Goal: Task Accomplishment & Management: Complete application form

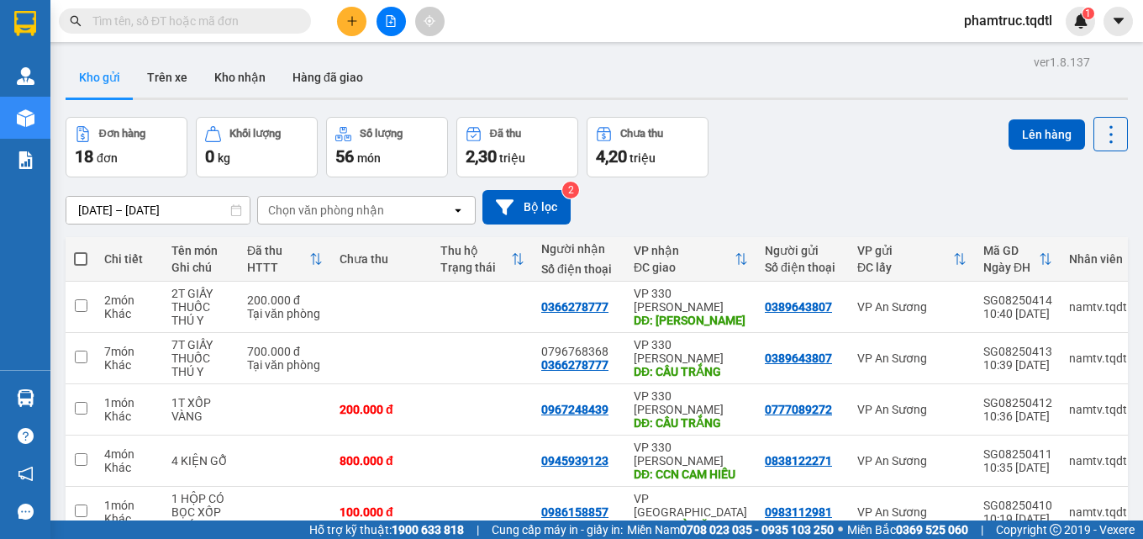
scroll to position [280, 0]
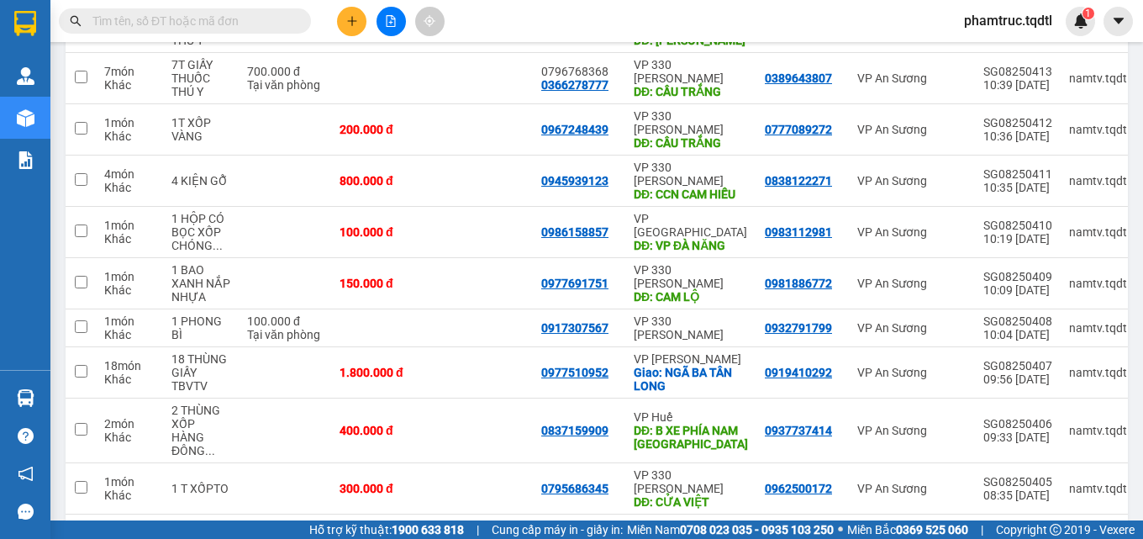
click at [940, 529] on button "2" at bounding box center [944, 541] width 25 height 25
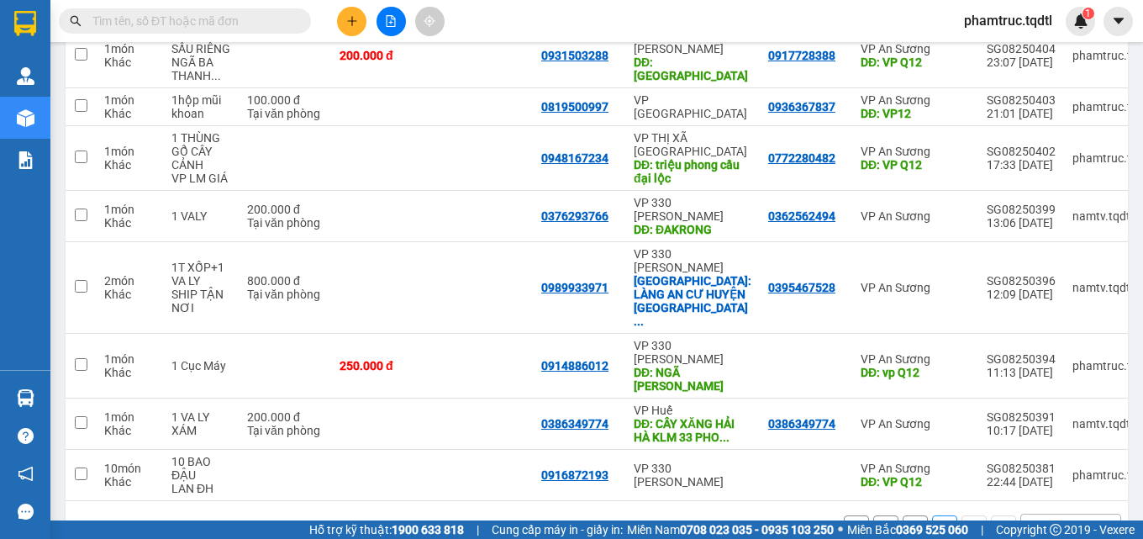
scroll to position [261, 0]
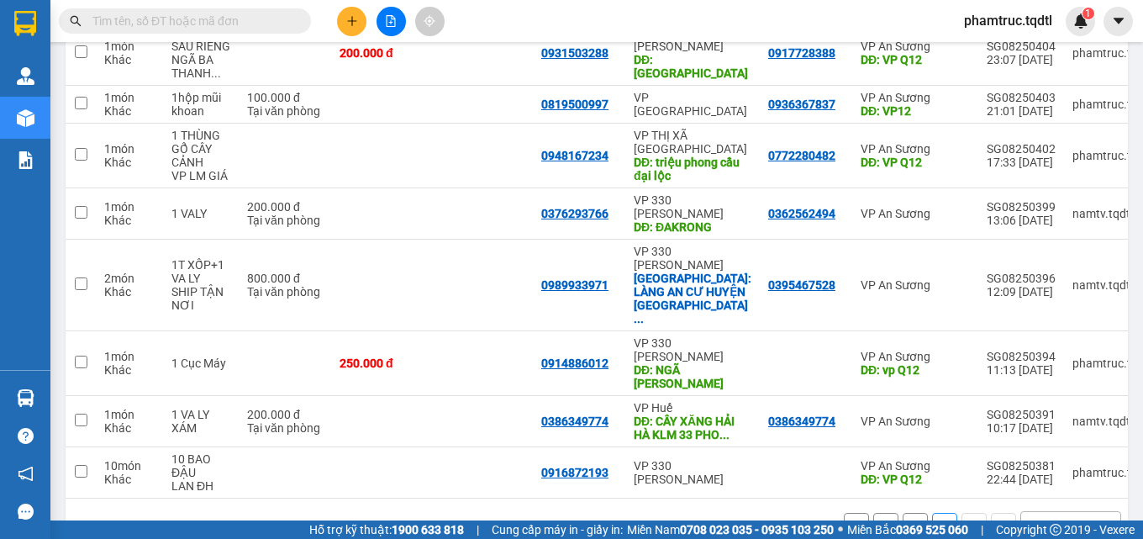
click at [1044, 517] on div "10 / trang" at bounding box center [1058, 525] width 52 height 17
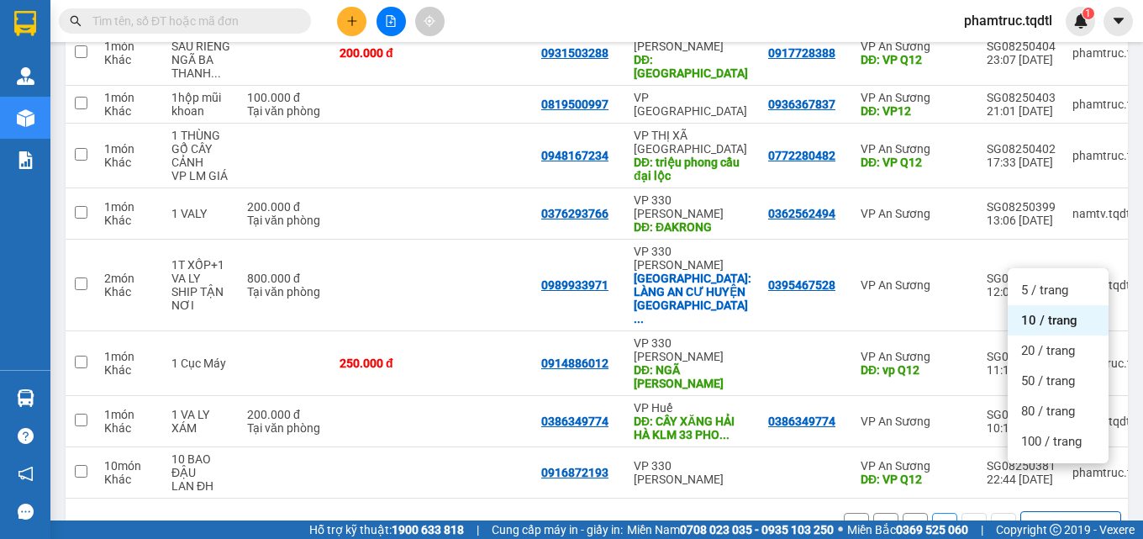
click at [1044, 517] on div "10 / trang" at bounding box center [1058, 525] width 52 height 17
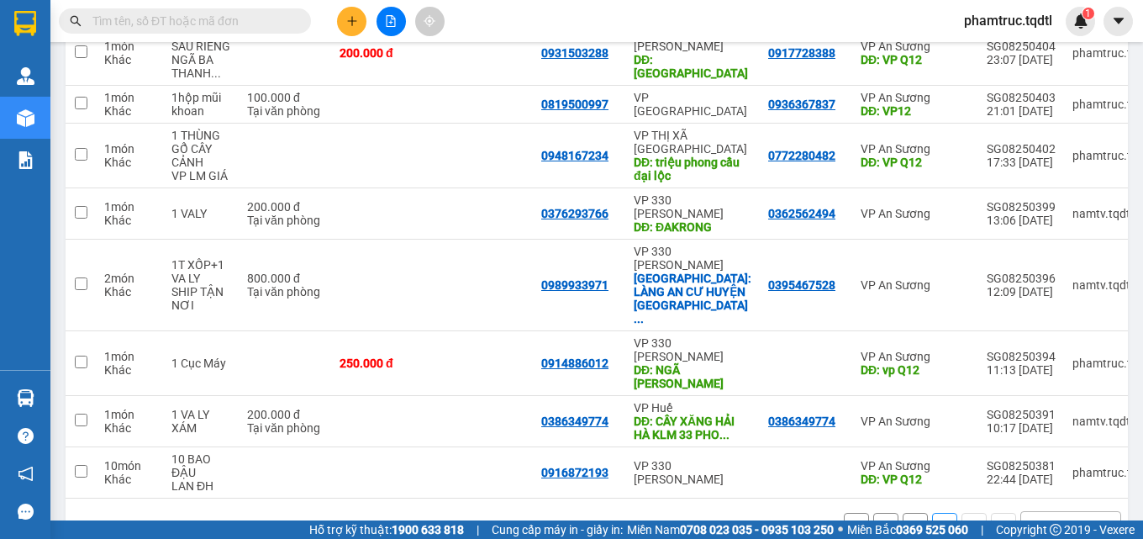
click at [1044, 517] on div "10 / trang" at bounding box center [1058, 525] width 52 height 17
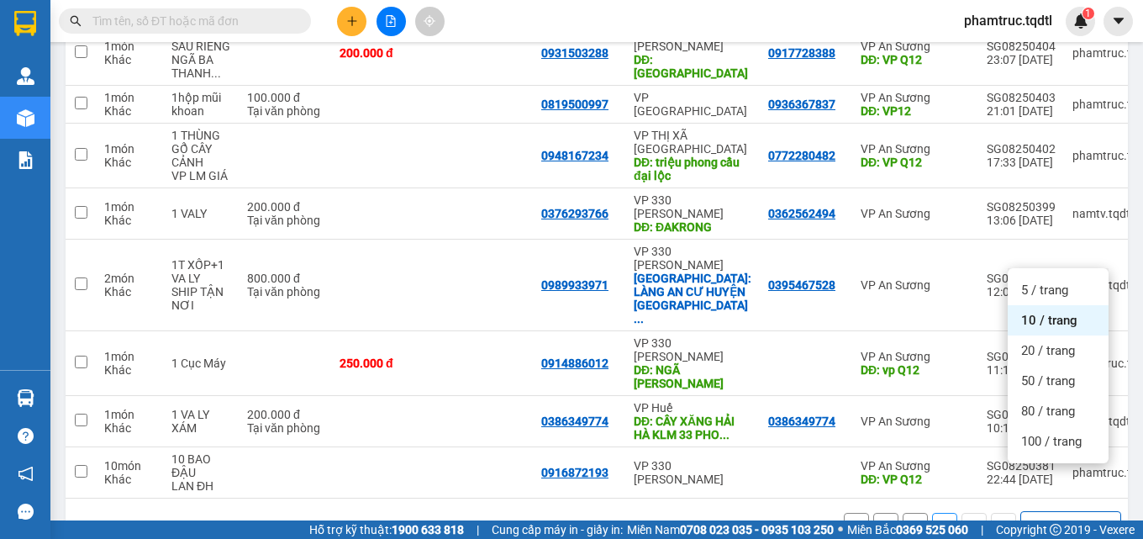
click at [1043, 517] on div "10 / trang" at bounding box center [1058, 525] width 52 height 17
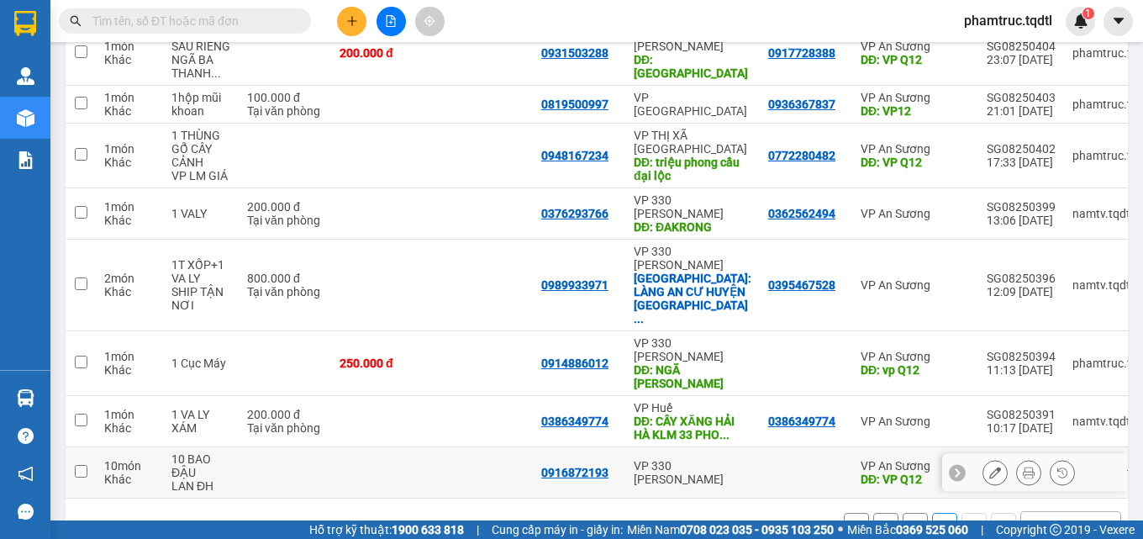
scroll to position [0, 0]
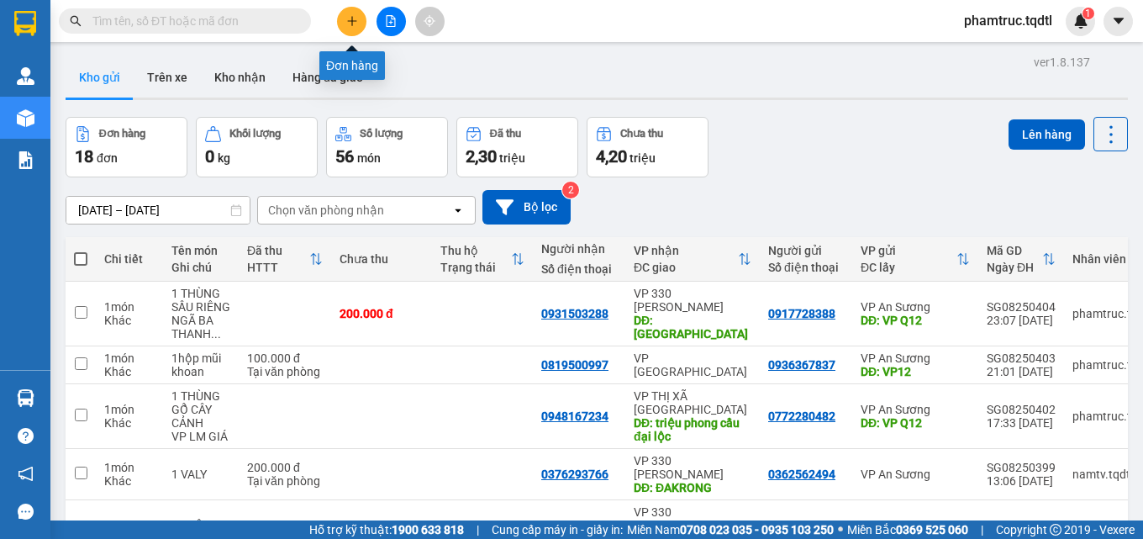
click at [355, 14] on button at bounding box center [351, 21] width 29 height 29
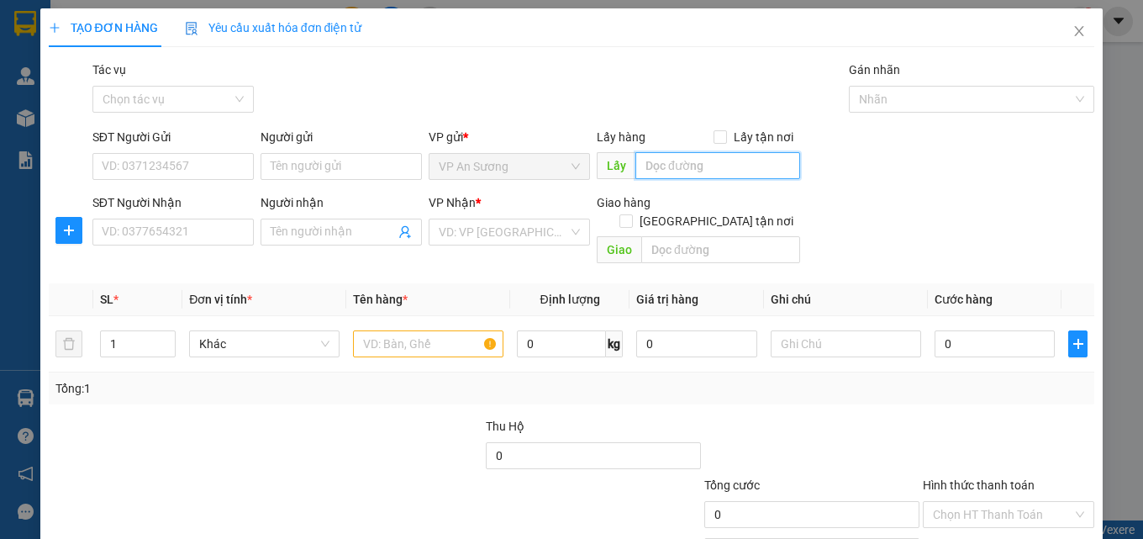
click at [660, 166] on input "text" at bounding box center [718, 165] width 165 height 27
type input "vp Q12"
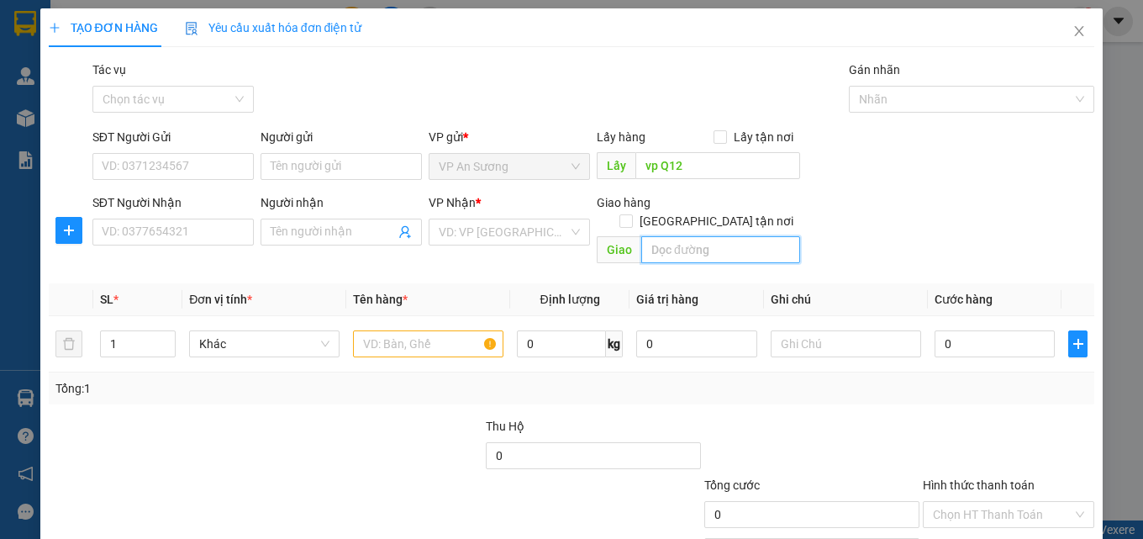
click at [747, 236] on input "text" at bounding box center [720, 249] width 159 height 27
click at [502, 237] on input "search" at bounding box center [503, 231] width 129 height 25
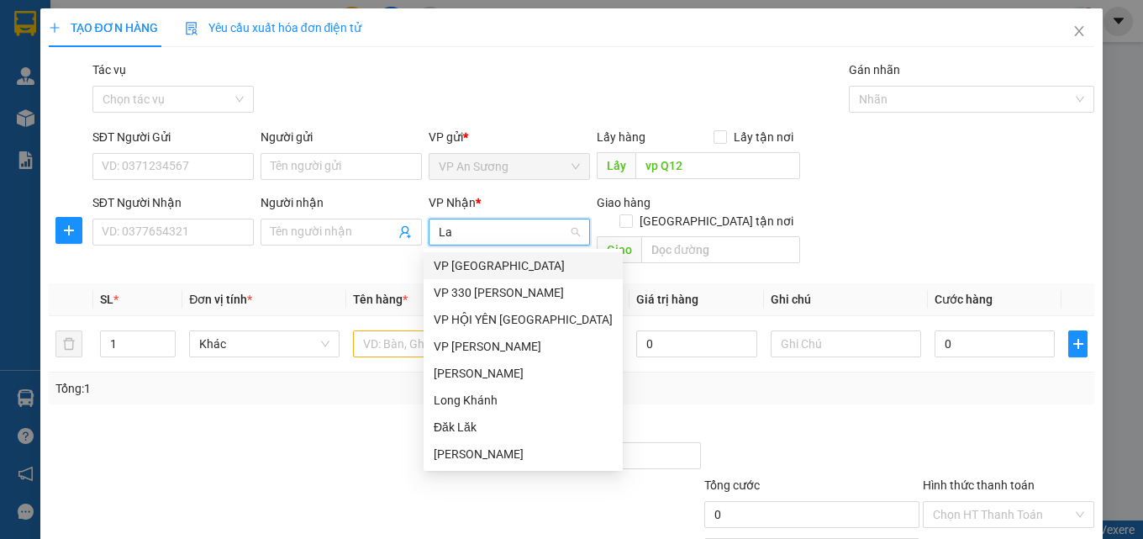
type input "Lao"
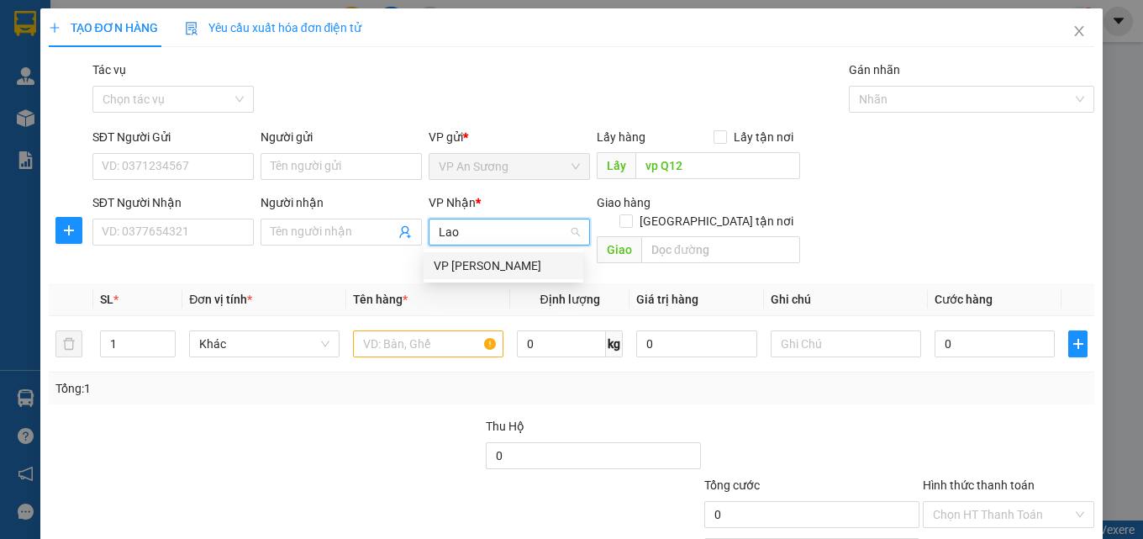
click at [499, 258] on div "VP [PERSON_NAME]" at bounding box center [504, 265] width 140 height 18
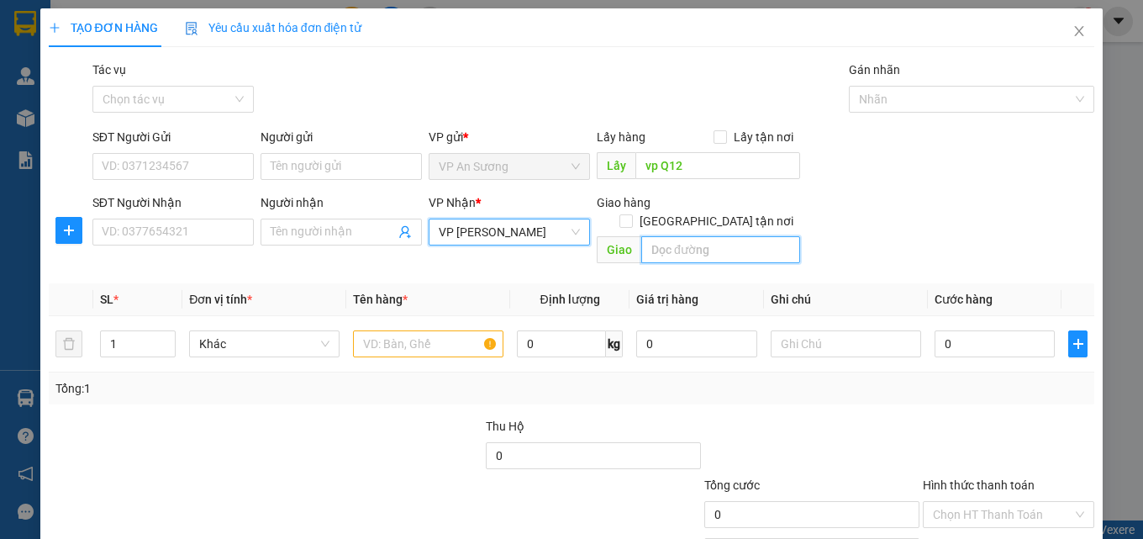
click at [696, 236] on input "text" at bounding box center [720, 249] width 159 height 27
type input "[PERSON_NAME]"
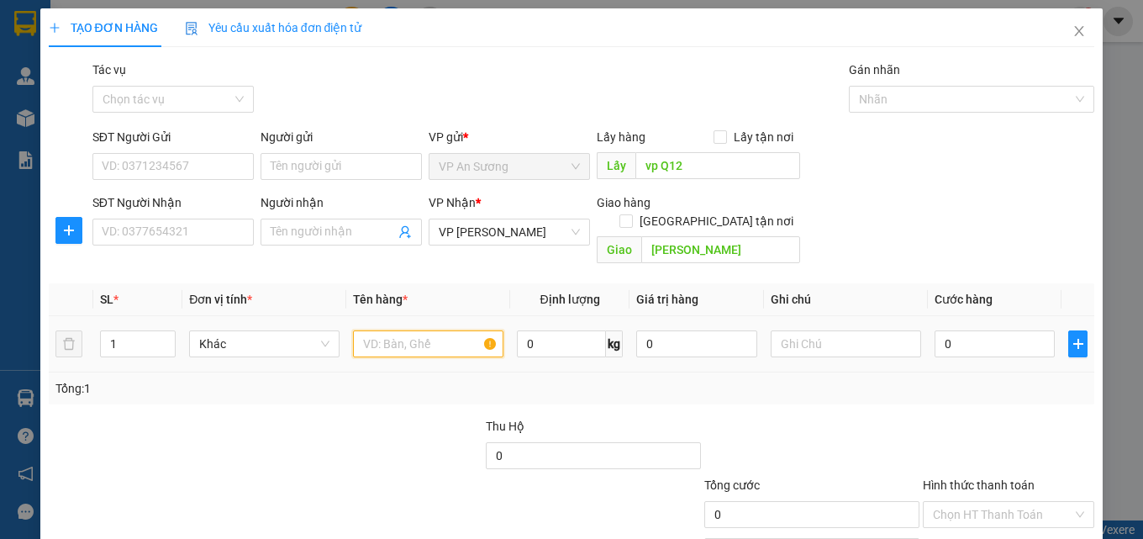
click at [432, 330] on input "text" at bounding box center [428, 343] width 150 height 27
type input "3T Giấy"
click at [150, 331] on input "1" at bounding box center [138, 343] width 74 height 25
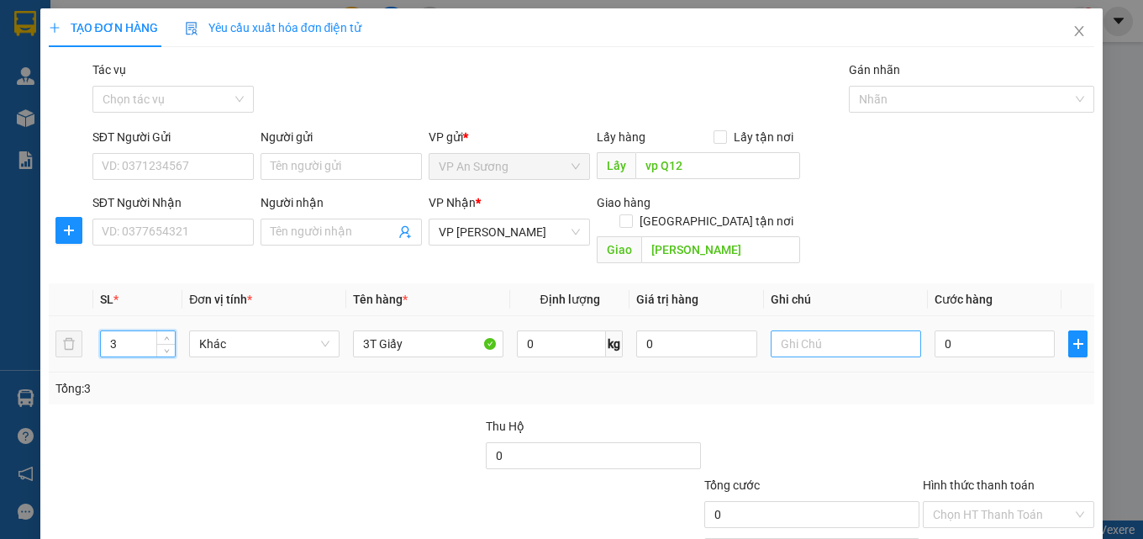
type input "3"
click at [831, 330] on input "text" at bounding box center [846, 343] width 150 height 27
click at [935, 330] on input "0" at bounding box center [995, 343] width 121 height 27
click at [951, 330] on input "0" at bounding box center [995, 343] width 121 height 27
click at [944, 327] on div "0" at bounding box center [995, 344] width 121 height 34
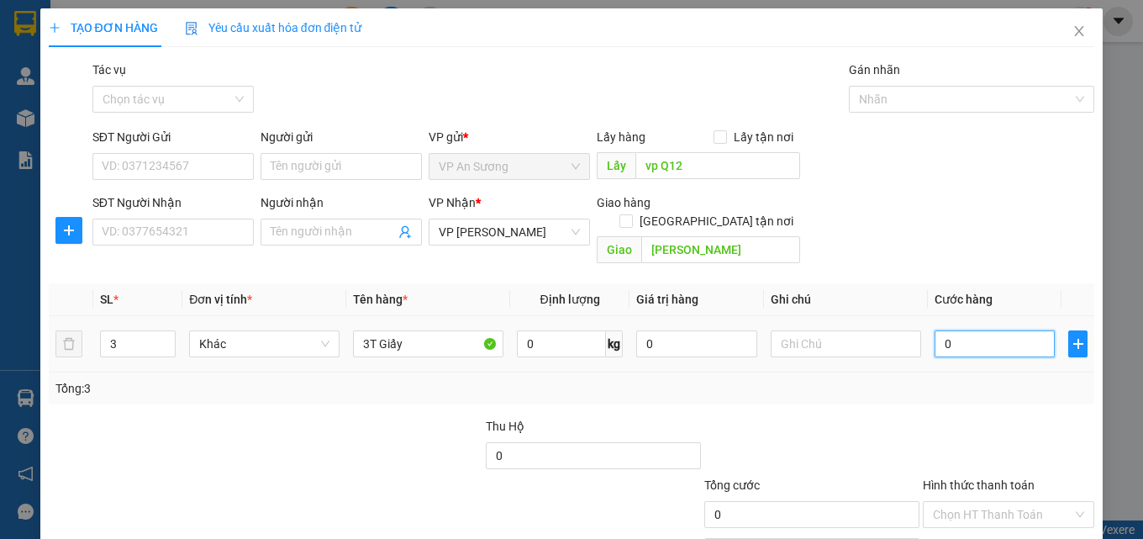
click at [957, 332] on input "0" at bounding box center [995, 343] width 121 height 27
type input "60"
type input "600"
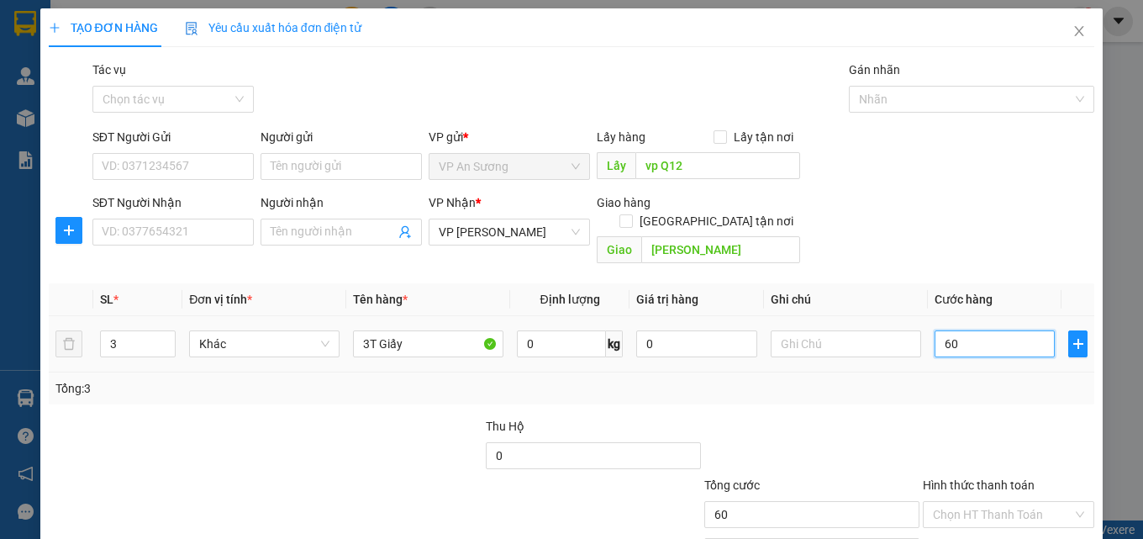
type input "600"
type input "6.000"
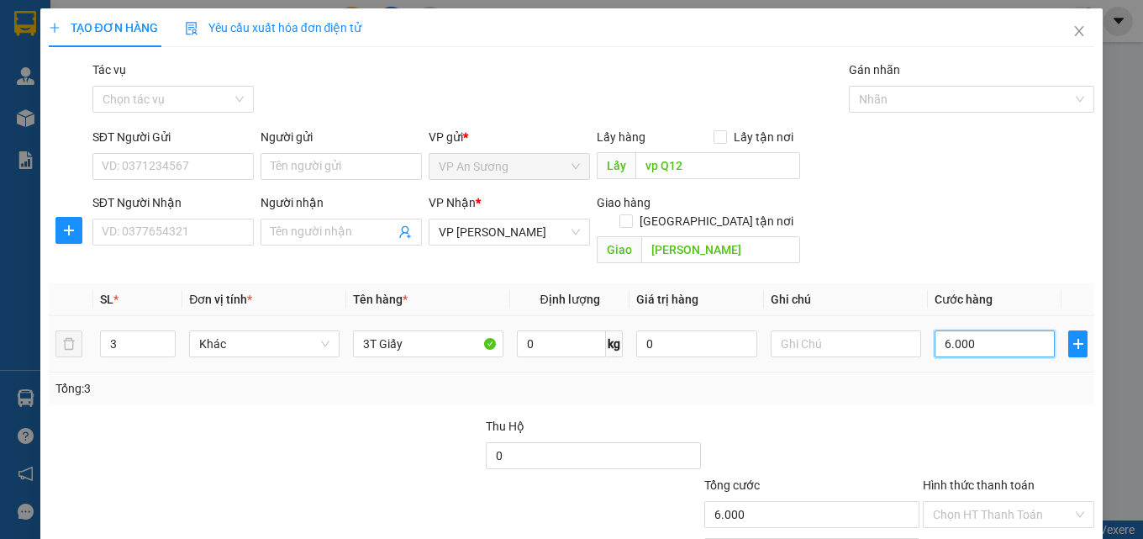
type input "60.000"
type input "600.000"
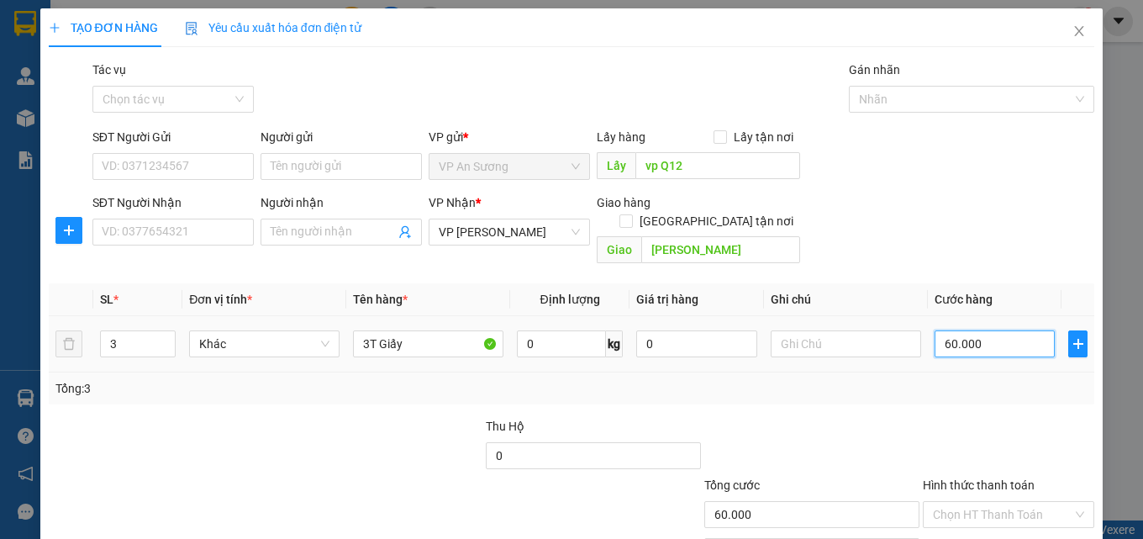
type input "600.000"
click at [963, 99] on div at bounding box center [963, 99] width 220 height 20
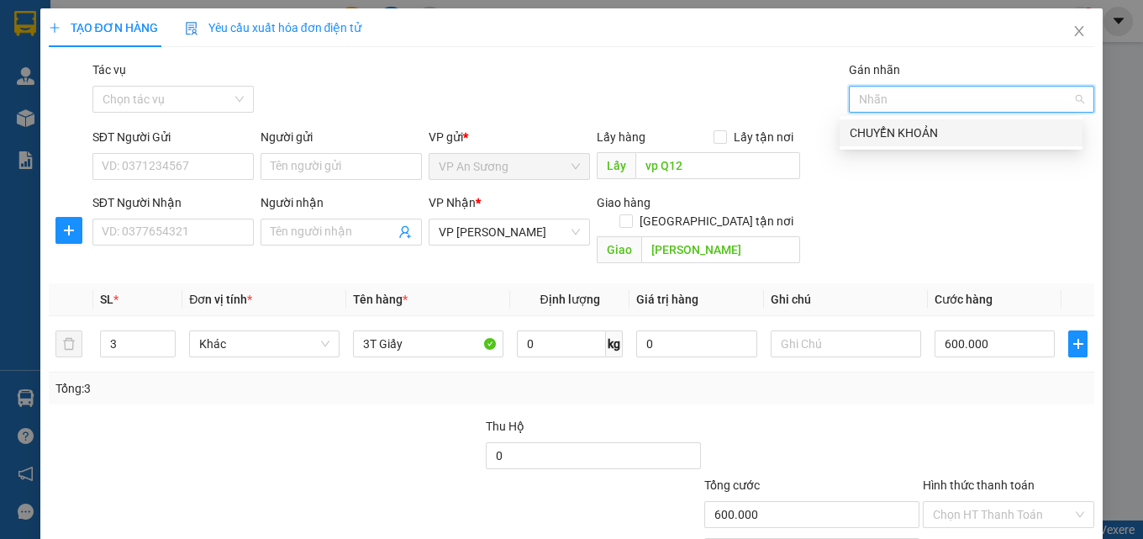
click at [963, 100] on div at bounding box center [963, 99] width 220 height 20
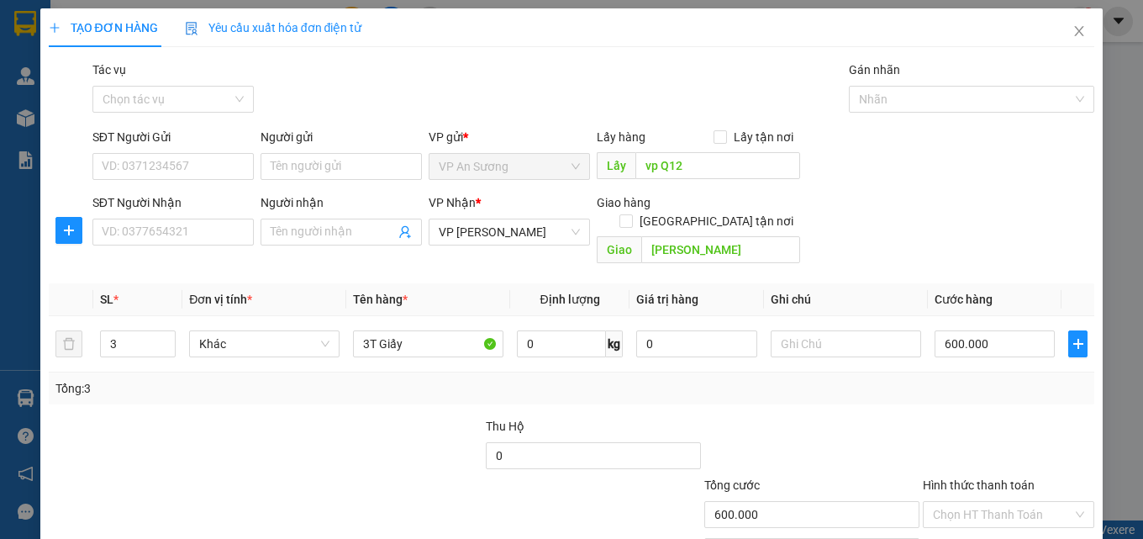
click at [971, 182] on div "SĐT Người Gửi VD: 0371234567 Người gửi Tên người gửi VP gửi * VP [PERSON_NAME] …" at bounding box center [594, 157] width 1010 height 59
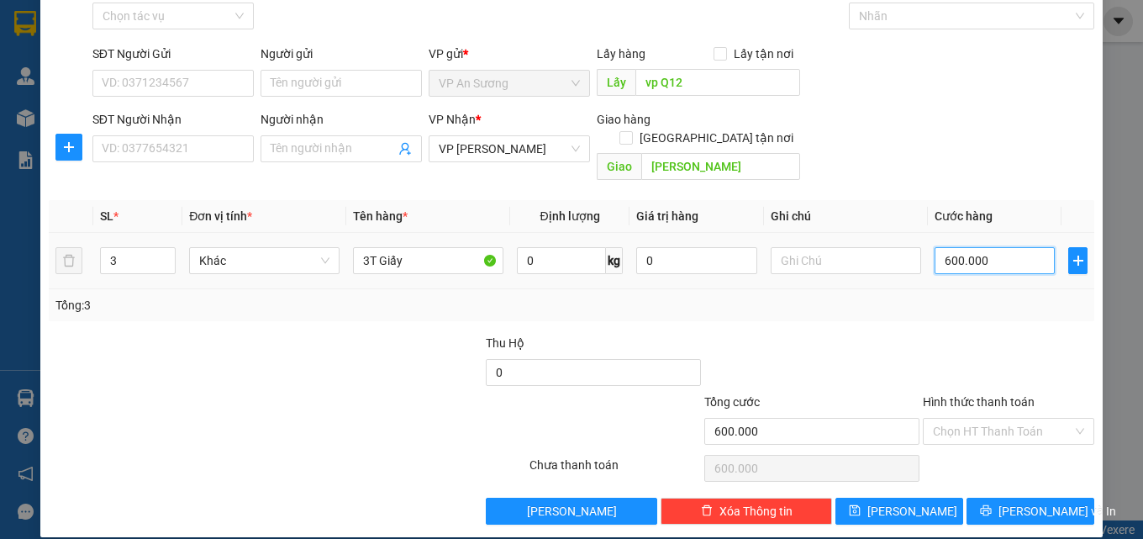
type input "0"
type input "70"
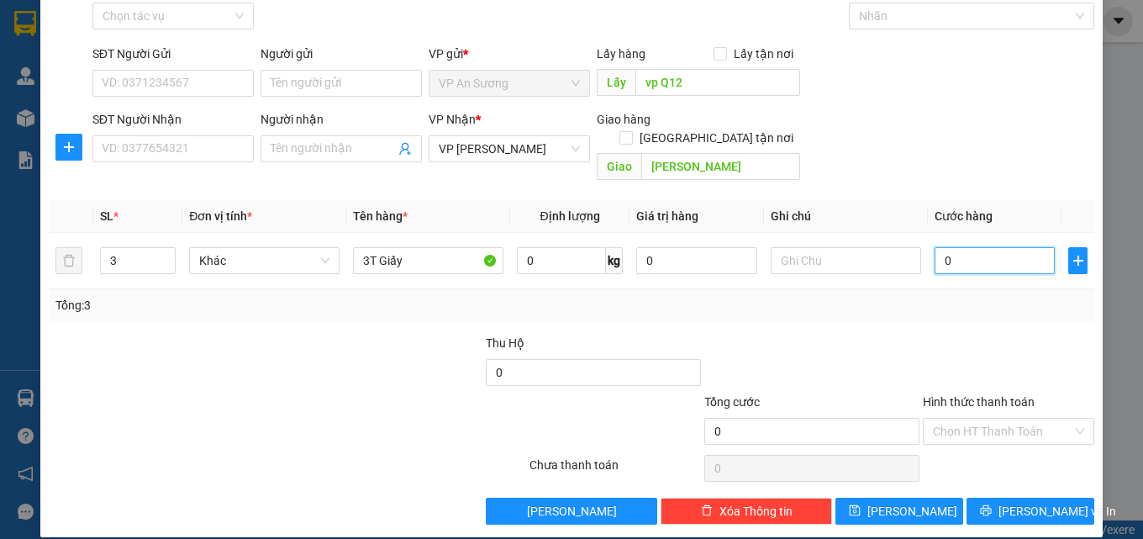
type input "70"
type input "750"
type input "7.500"
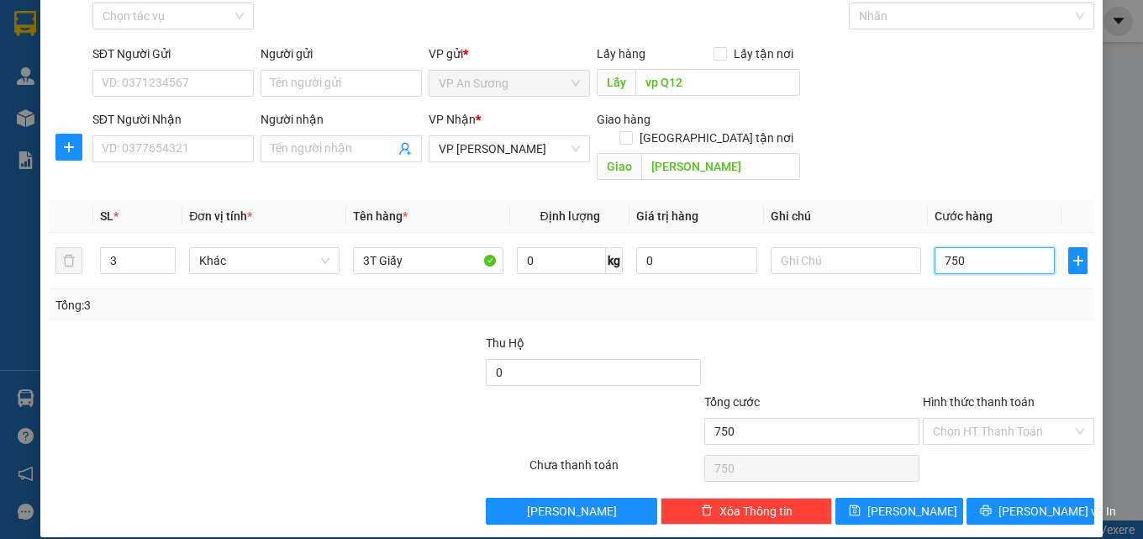
type input "7.500"
type input "75.000"
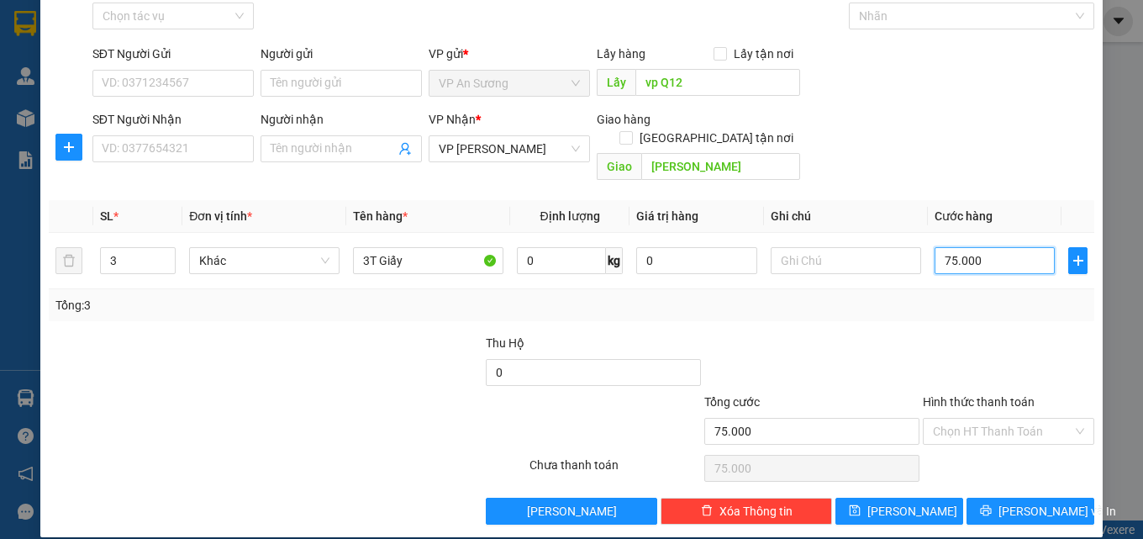
type input "750.000"
type input "75.000"
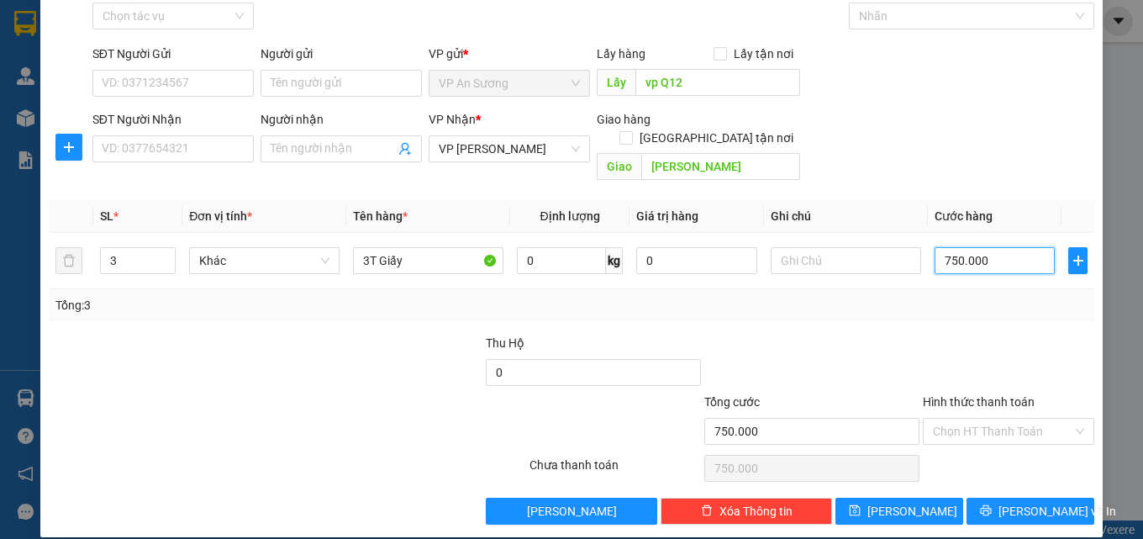
type input "75.000"
type input "0"
type input "60"
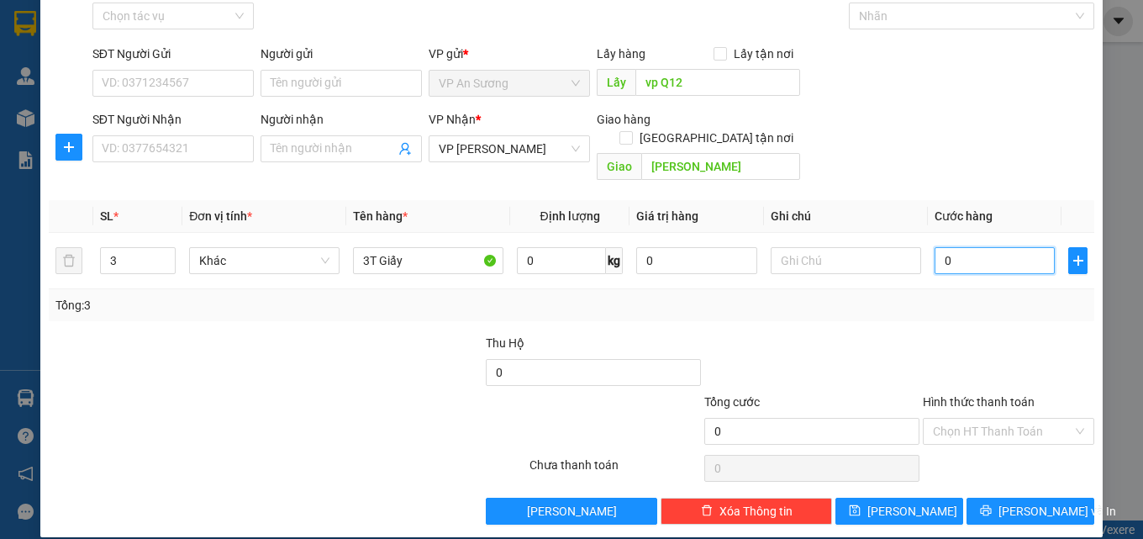
type input "60"
type input "600"
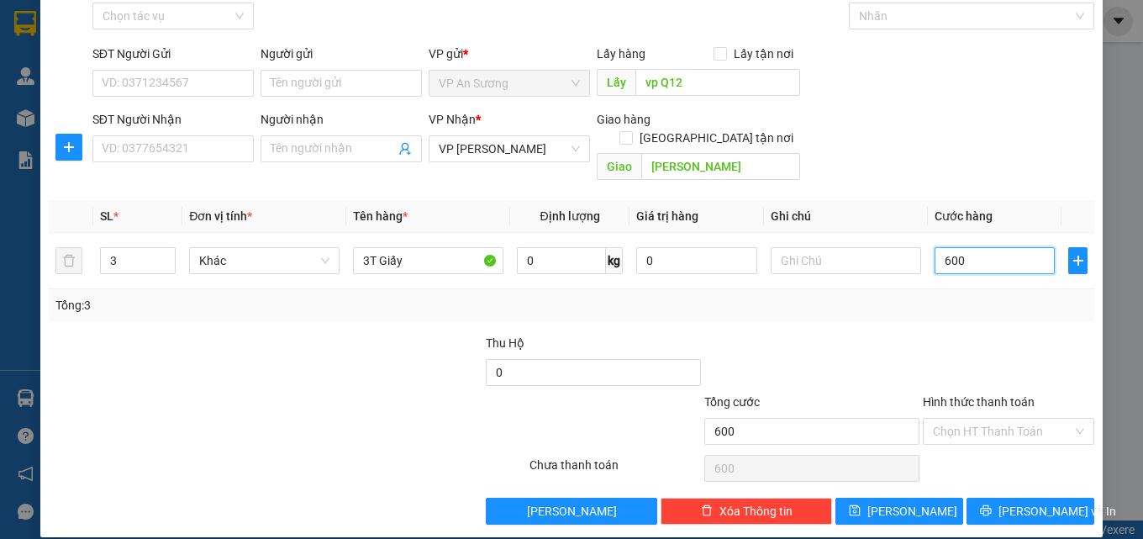
type input "6.000"
type input "60.000"
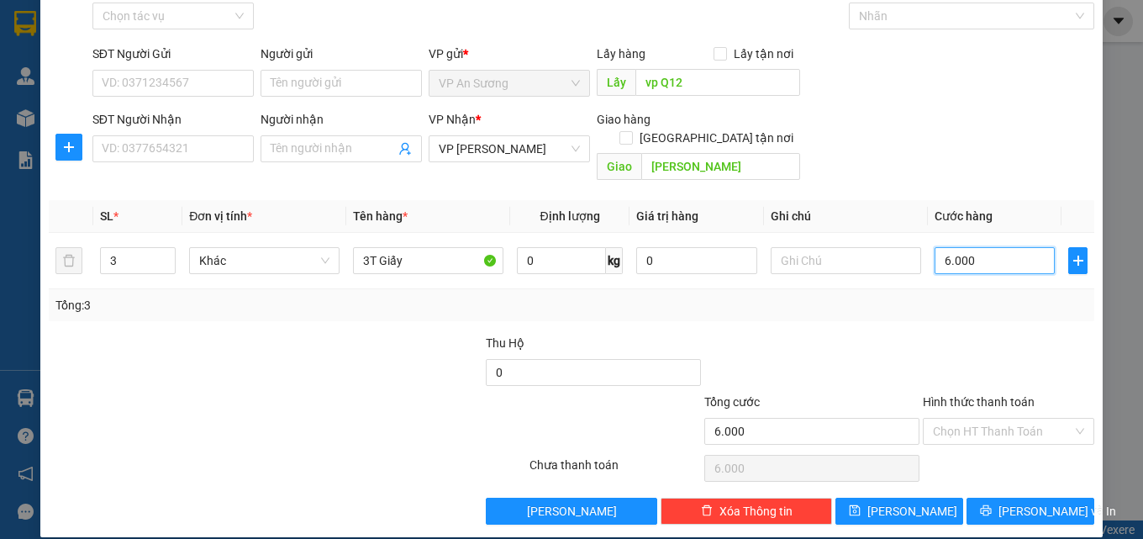
type input "60.000"
type input "600.000"
click at [974, 247] on input "600.000" at bounding box center [995, 260] width 121 height 27
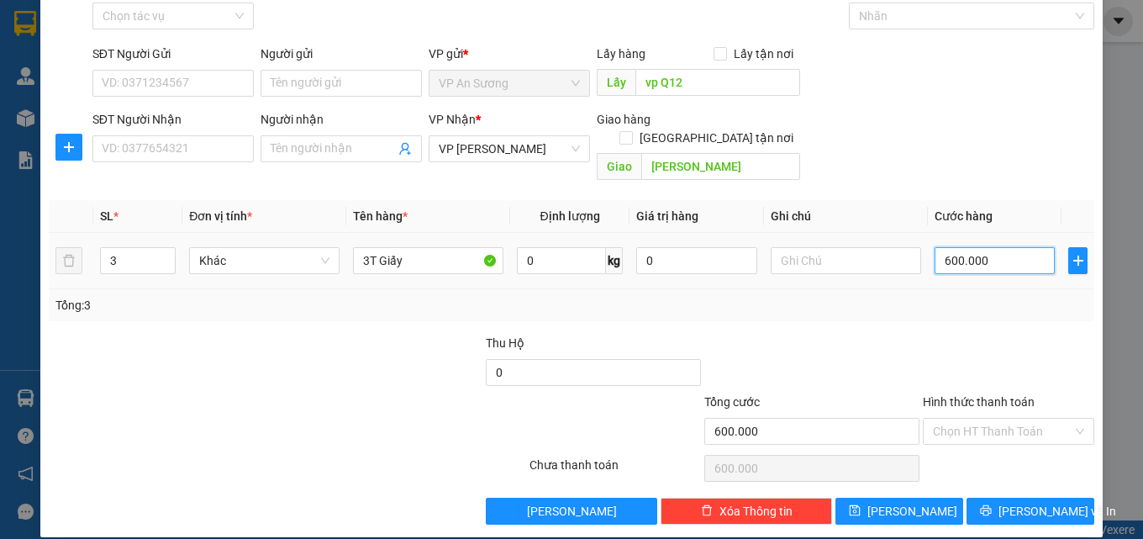
type input "60.000"
type input "0"
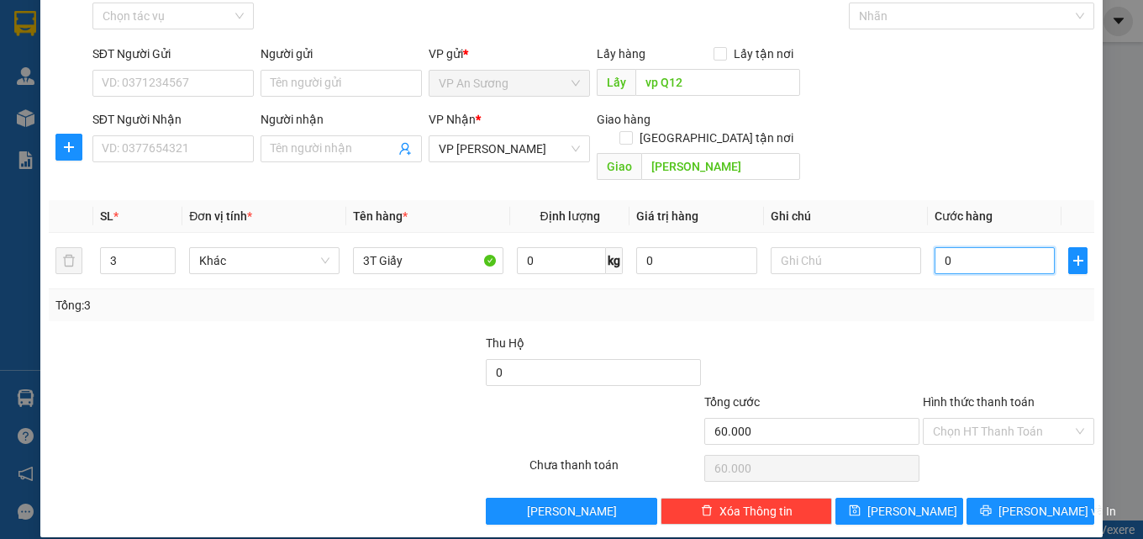
type input "0"
click at [945, 249] on input "0" at bounding box center [995, 260] width 121 height 27
click at [935, 255] on input "0" at bounding box center [995, 260] width 121 height 27
click at [938, 253] on input "0" at bounding box center [995, 260] width 121 height 27
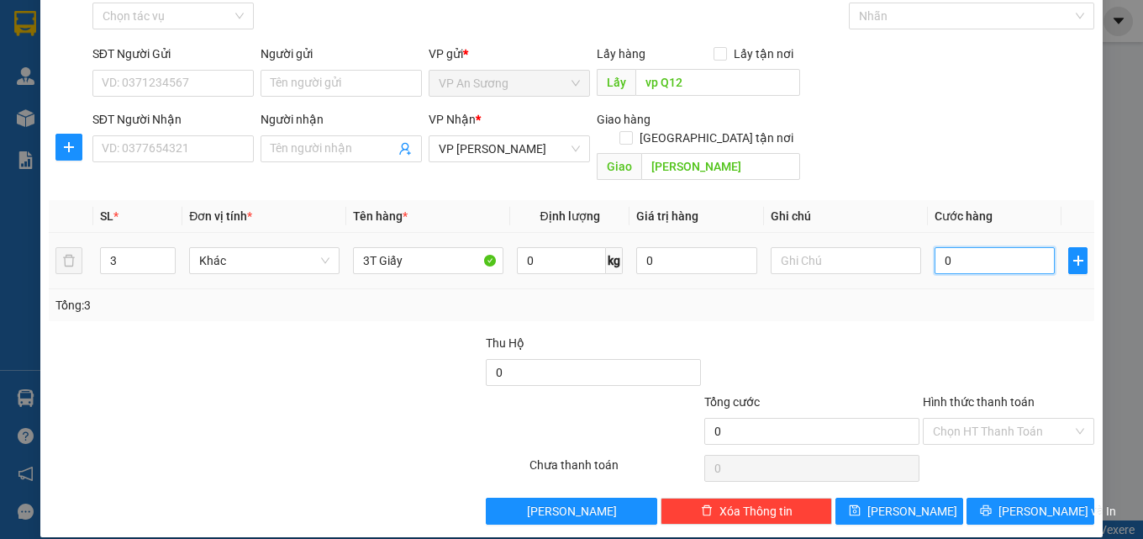
click at [936, 255] on input "0" at bounding box center [995, 260] width 121 height 27
click at [940, 255] on input "0" at bounding box center [995, 260] width 121 height 27
type input "0"
click at [935, 256] on div "0" at bounding box center [995, 261] width 121 height 34
click at [935, 247] on input "0" at bounding box center [995, 260] width 121 height 27
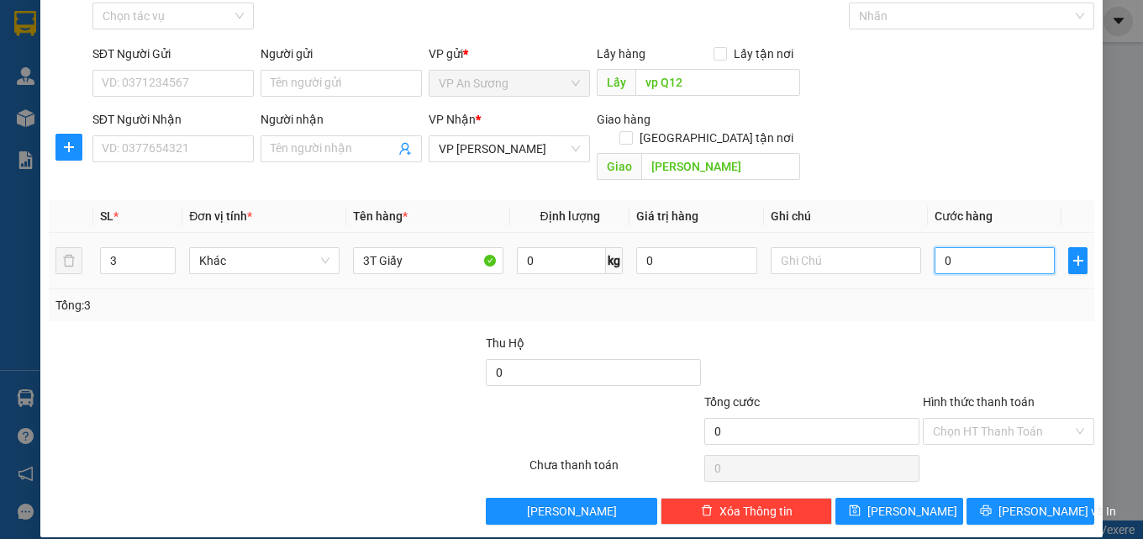
click at [948, 247] on input "0" at bounding box center [995, 260] width 121 height 27
click at [935, 247] on input "0" at bounding box center [995, 260] width 121 height 27
click at [944, 247] on input "0" at bounding box center [995, 260] width 121 height 27
click at [935, 251] on input "0" at bounding box center [995, 260] width 121 height 27
click at [948, 247] on input "0" at bounding box center [995, 260] width 121 height 27
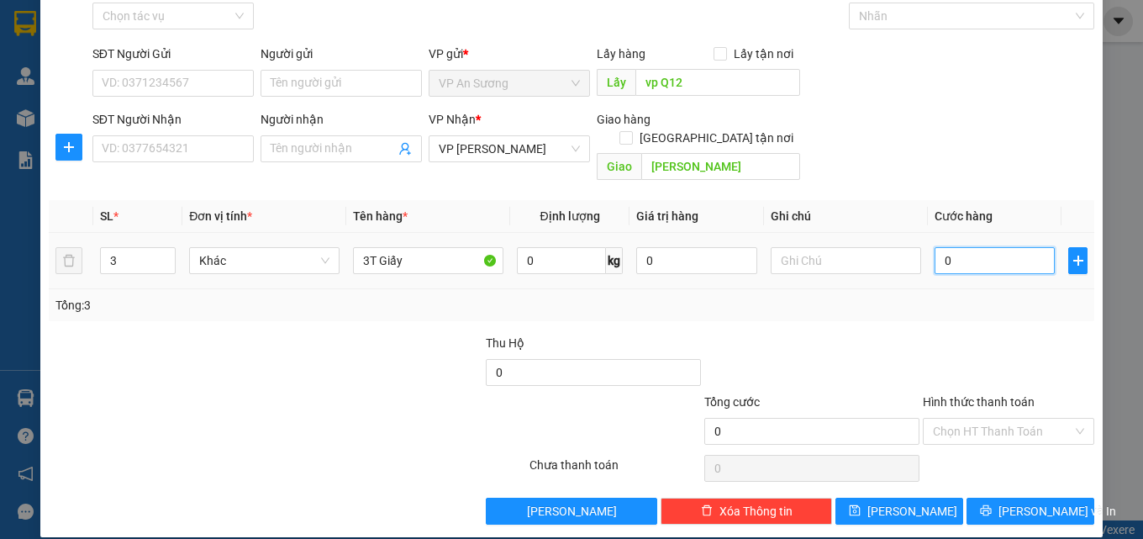
click at [935, 250] on input "0" at bounding box center [995, 260] width 121 height 27
click at [947, 247] on input "0" at bounding box center [995, 260] width 121 height 27
click at [939, 249] on input "0" at bounding box center [995, 260] width 121 height 27
click at [935, 251] on input "0" at bounding box center [995, 260] width 121 height 27
click at [937, 251] on input "0" at bounding box center [995, 260] width 121 height 27
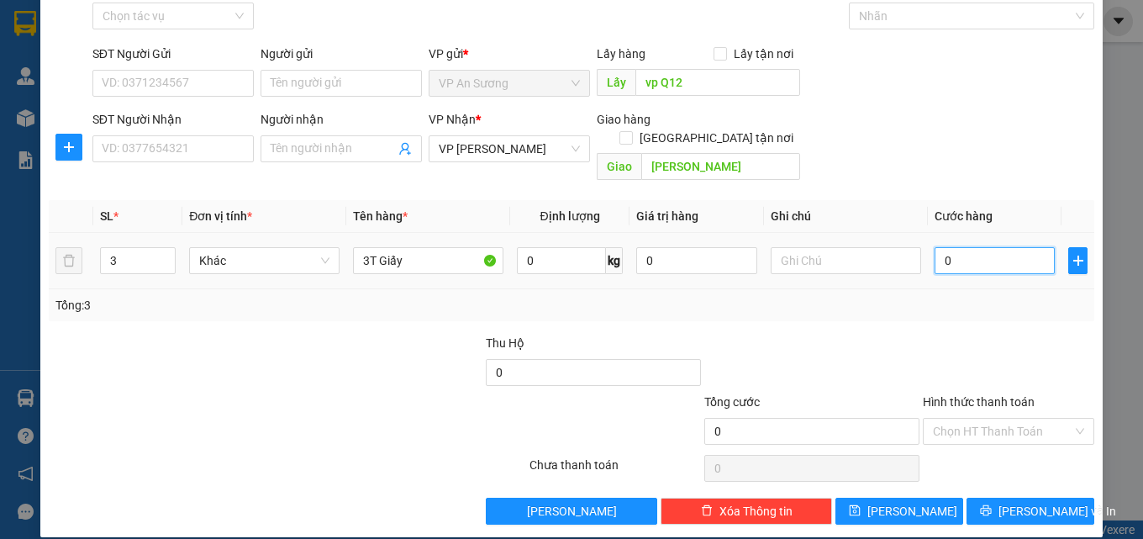
click at [940, 249] on input "0" at bounding box center [995, 260] width 121 height 27
click at [935, 251] on input "0" at bounding box center [995, 260] width 121 height 27
click at [945, 250] on input "0" at bounding box center [995, 260] width 121 height 27
click at [935, 253] on input "0" at bounding box center [995, 260] width 121 height 27
click at [939, 253] on input "0" at bounding box center [995, 260] width 121 height 27
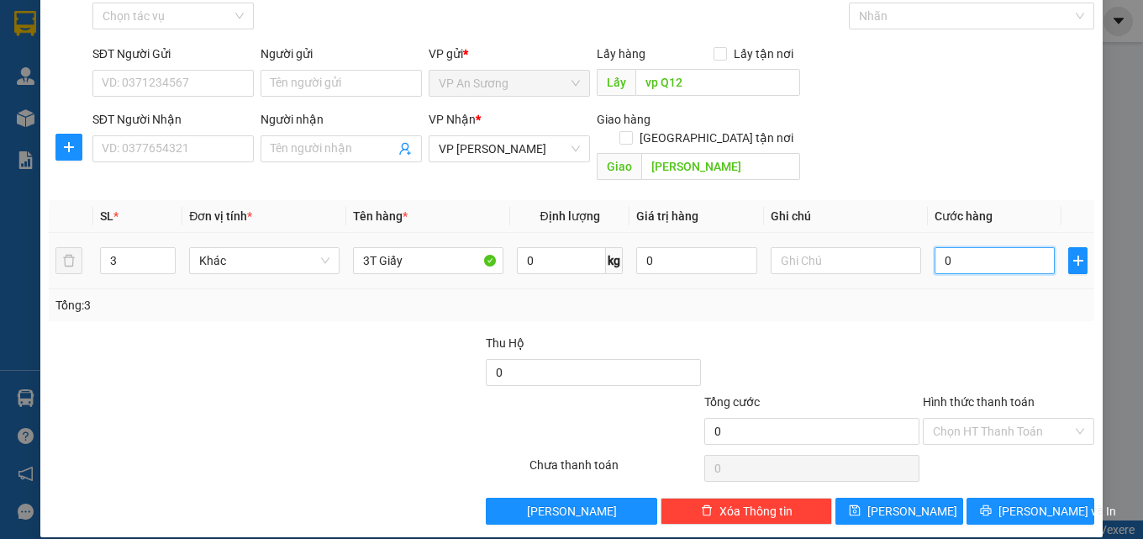
click at [935, 254] on input "0" at bounding box center [995, 260] width 121 height 27
click at [938, 254] on input "0" at bounding box center [995, 260] width 121 height 27
click at [943, 251] on input "0" at bounding box center [995, 260] width 121 height 27
click at [935, 255] on input "0" at bounding box center [995, 260] width 121 height 27
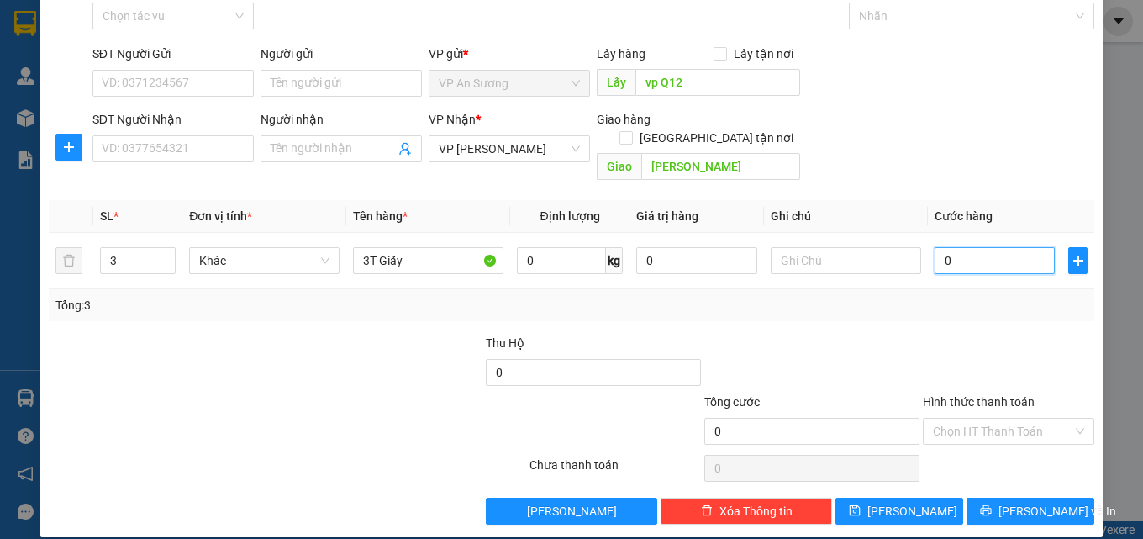
scroll to position [0, 0]
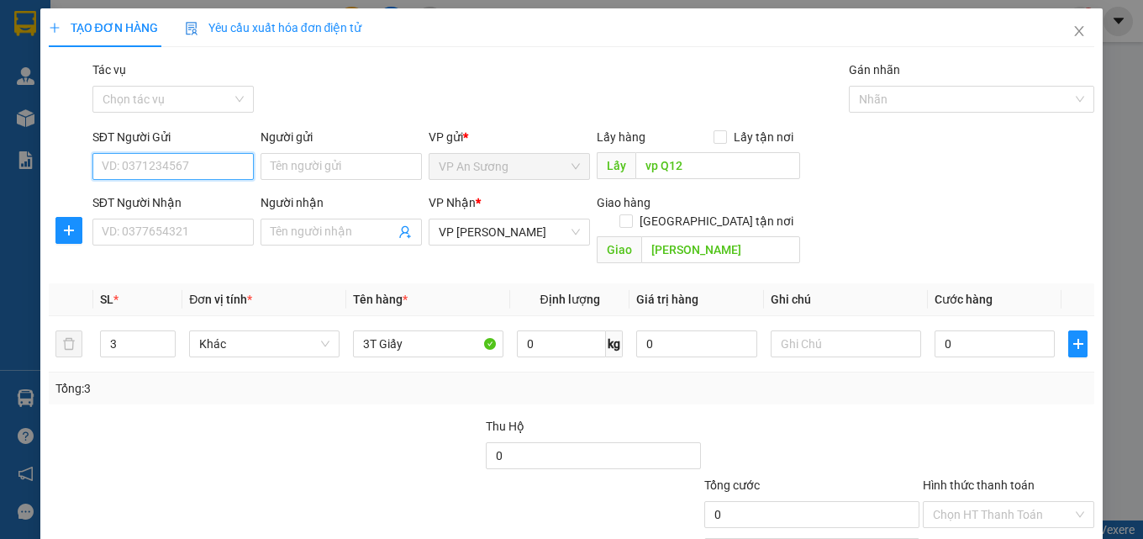
click at [219, 155] on input "SĐT Người Gửi" at bounding box center [172, 166] width 161 height 27
type input "0988197448"
click at [206, 247] on div "SĐT Người Nhận VD: 0377654321" at bounding box center [172, 222] width 161 height 59
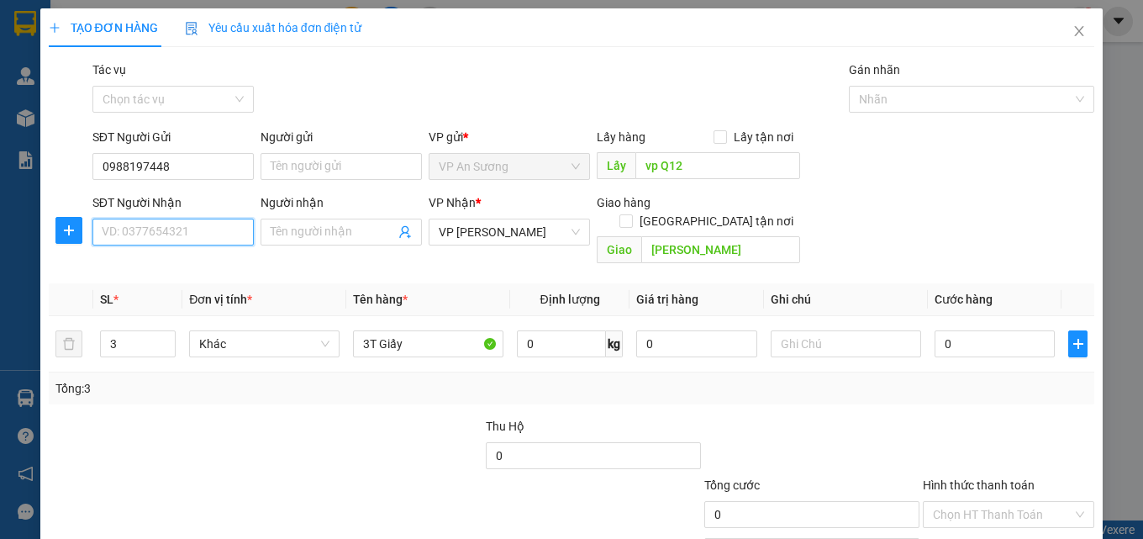
click at [212, 230] on input "SĐT Người Nhận" at bounding box center [172, 232] width 161 height 27
type input "0364895143"
click at [182, 272] on div "0364895143" at bounding box center [172, 265] width 140 height 18
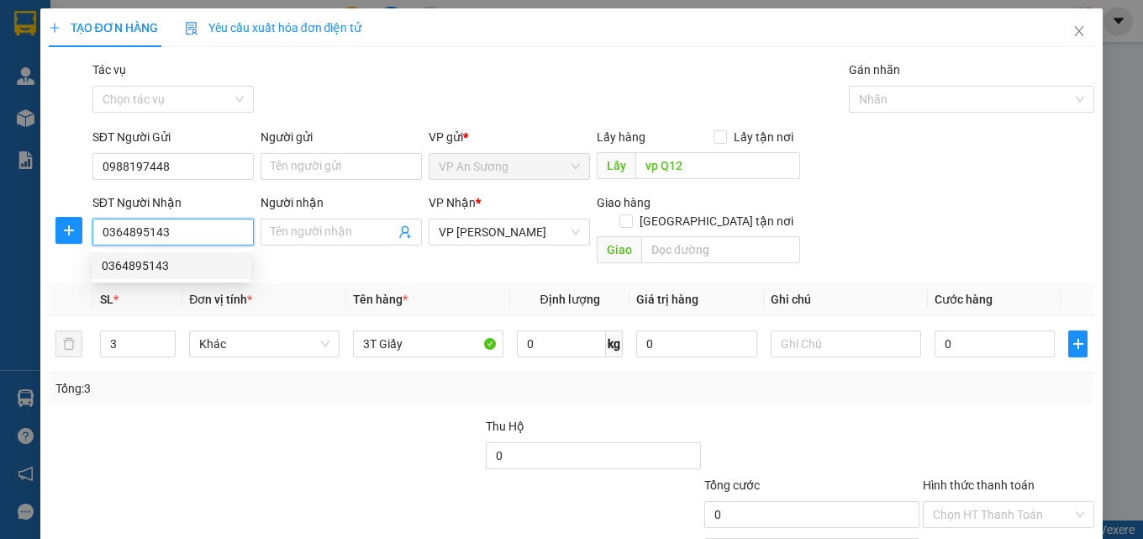
type input "600.000"
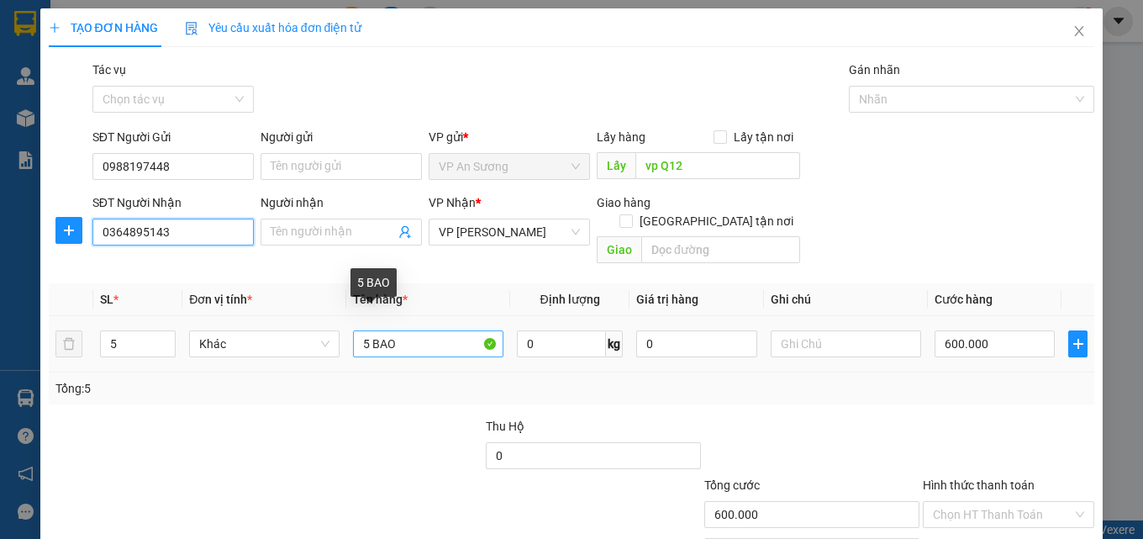
type input "0364895143"
drag, startPoint x: 410, startPoint y: 321, endPoint x: 265, endPoint y: 336, distance: 146.2
click at [267, 336] on tr "5 Khác 5 BAO 0 kg 0 600.000" at bounding box center [572, 344] width 1047 height 56
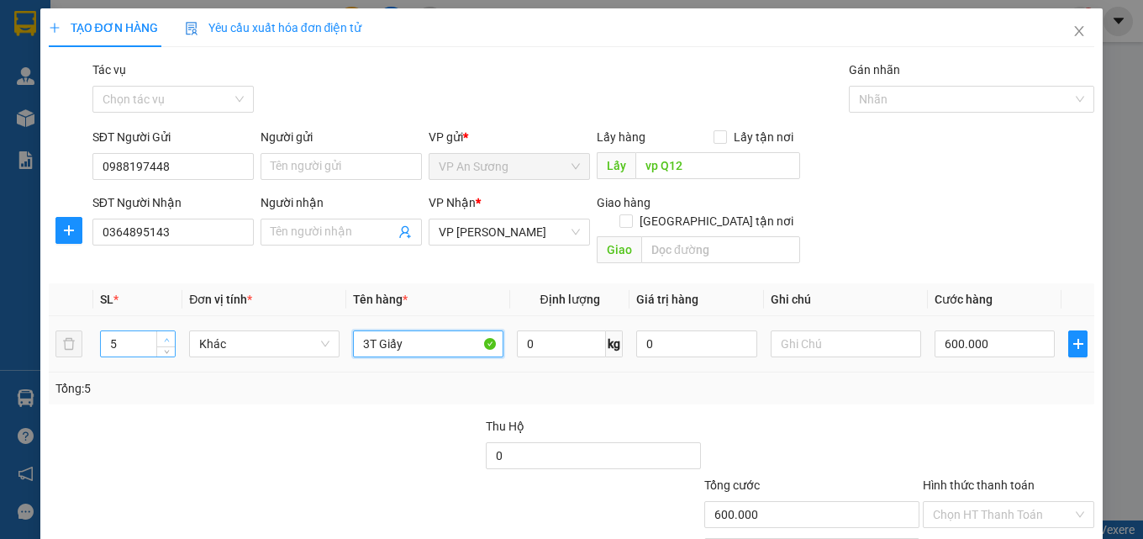
type input "3T Giấy"
type input "6"
click at [157, 331] on span "Increase Value" at bounding box center [165, 338] width 18 height 15
type input "3"
click at [713, 236] on input "text" at bounding box center [720, 249] width 159 height 27
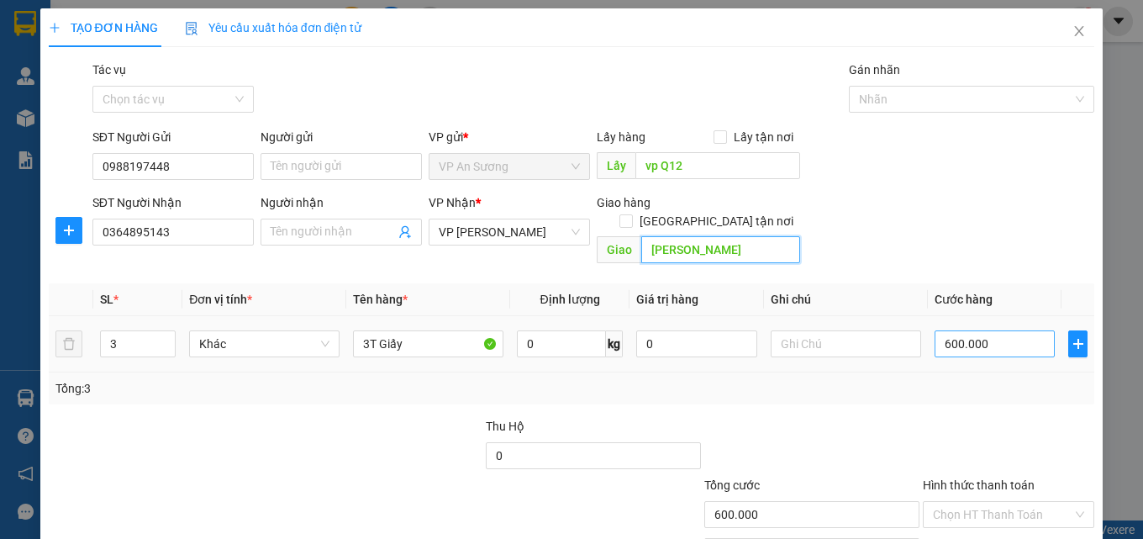
type input "[PERSON_NAME]"
click at [981, 331] on input "600.000" at bounding box center [995, 343] width 121 height 27
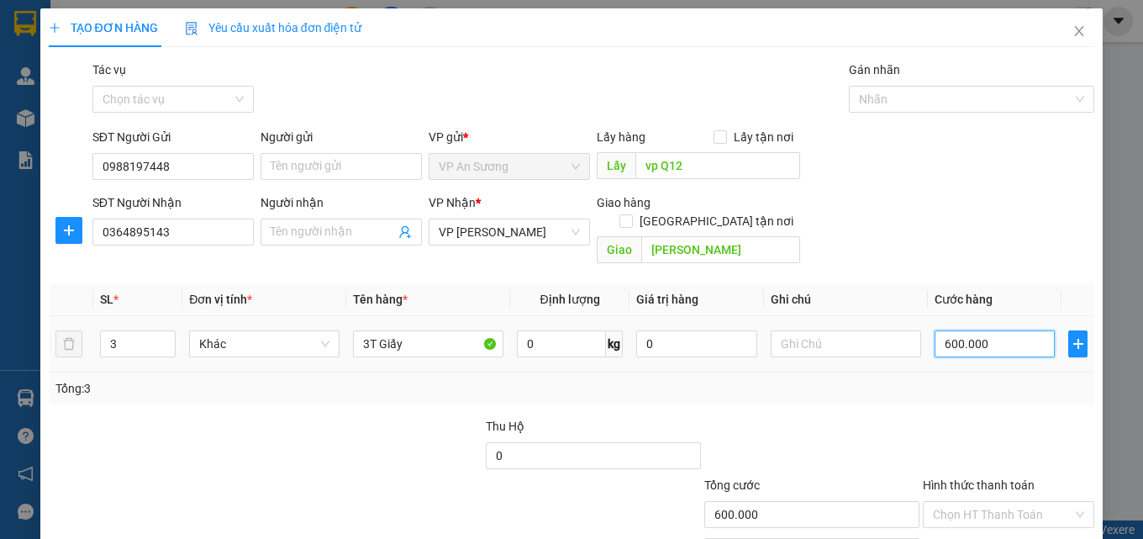
type input "0"
type input "20"
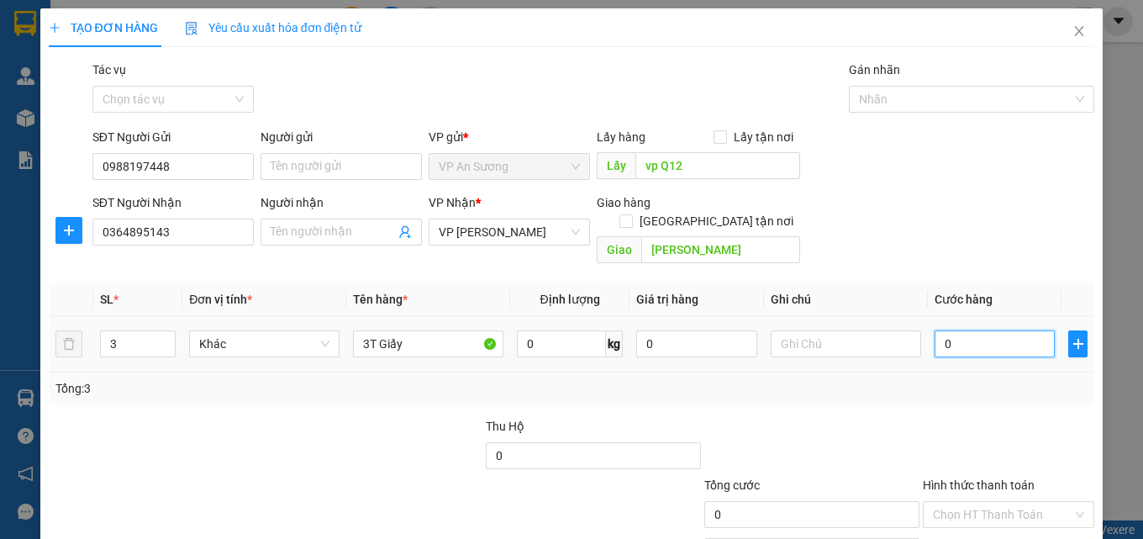
type input "20"
type input "200"
type input "2.000"
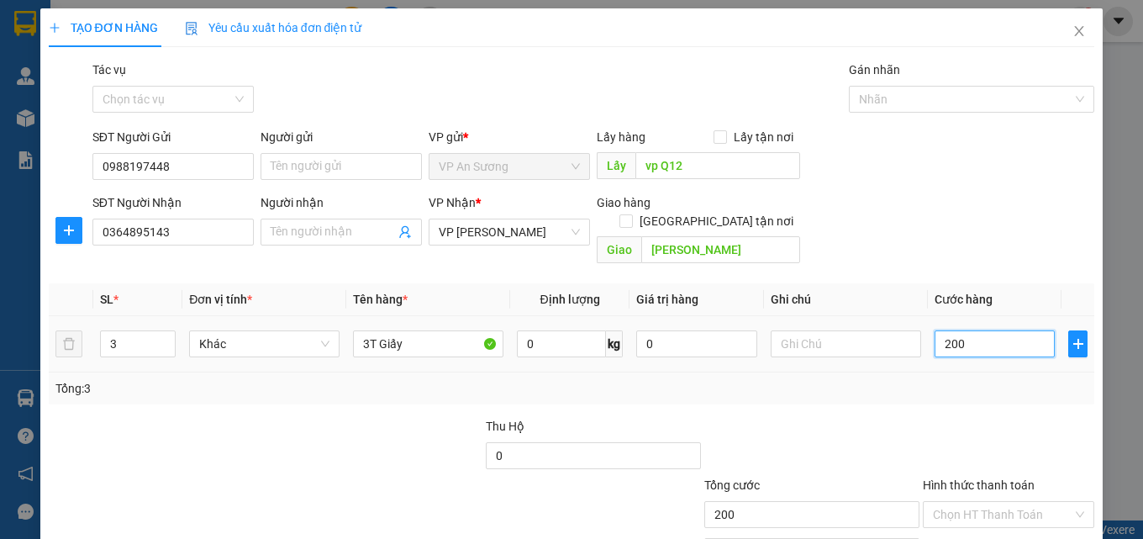
type input "2.000"
type input "200"
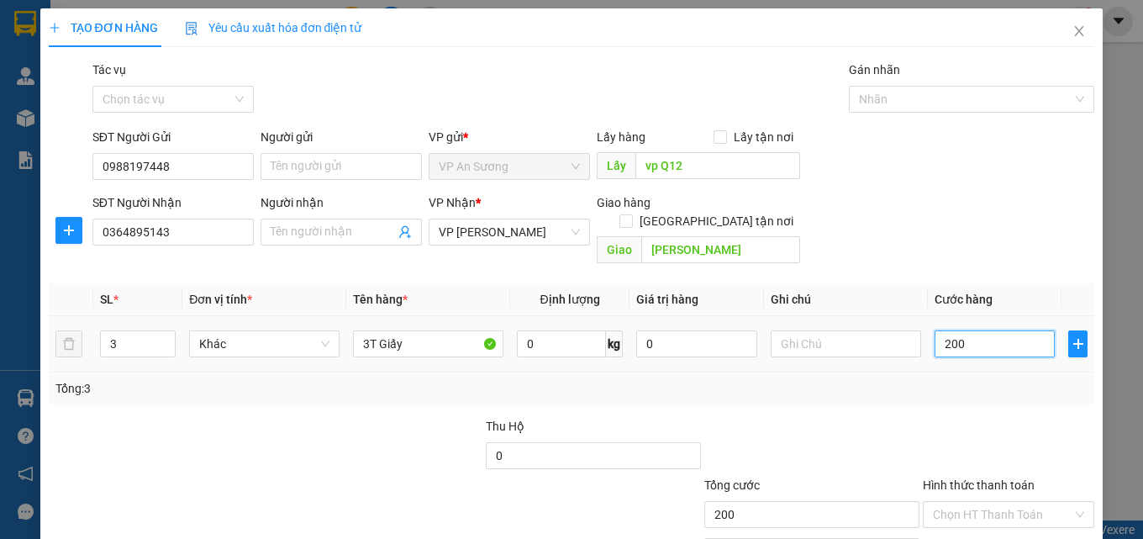
type input "20"
type input "2"
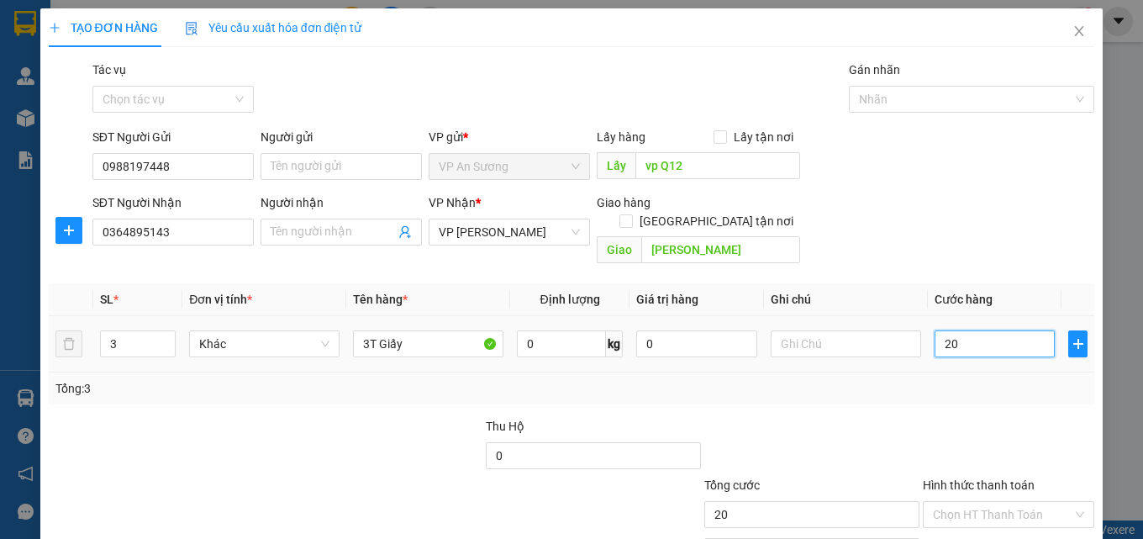
type input "2"
type input "0"
type input "60"
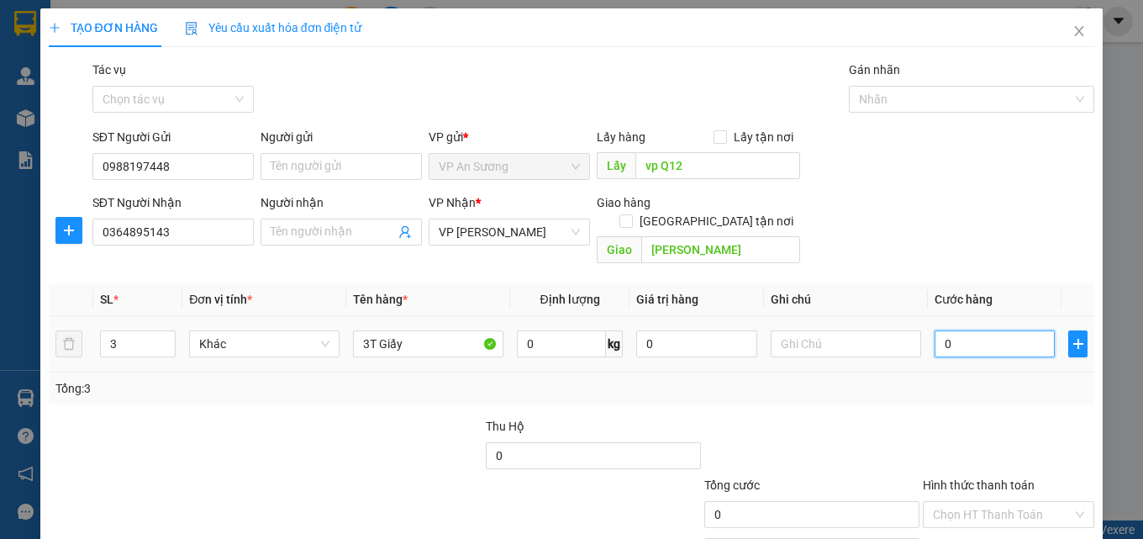
type input "60"
type input "600"
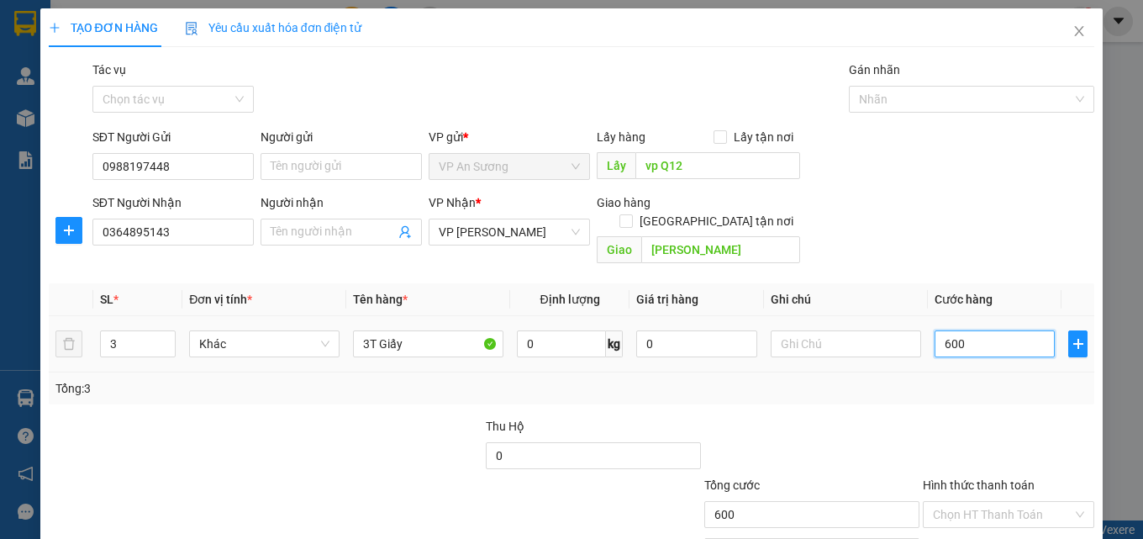
type input "6.000"
type input "60.000"
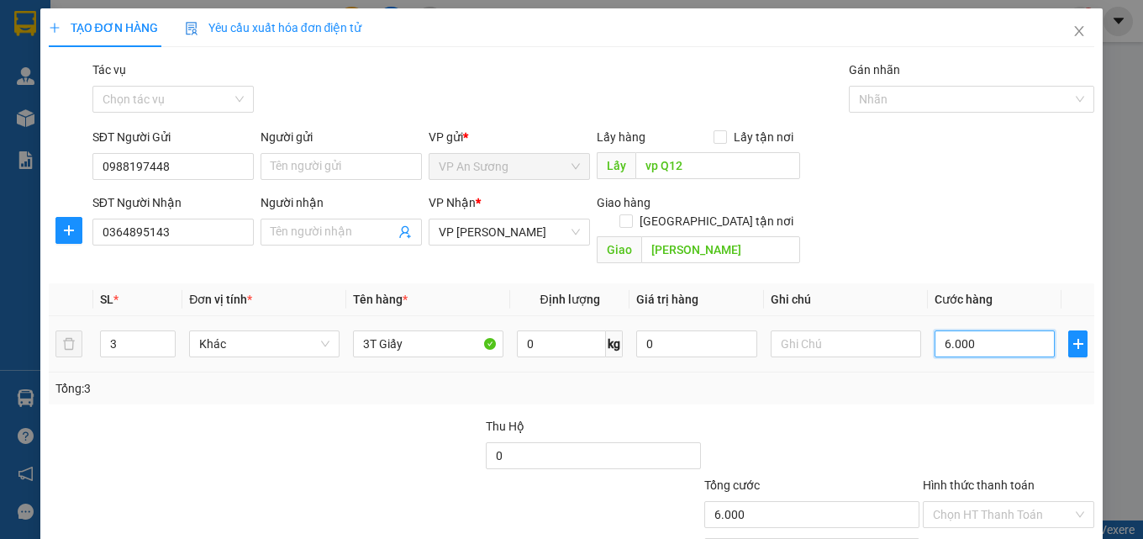
type input "60.000"
type input "600.000"
click at [399, 372] on div "Tổng: 3" at bounding box center [572, 388] width 1047 height 32
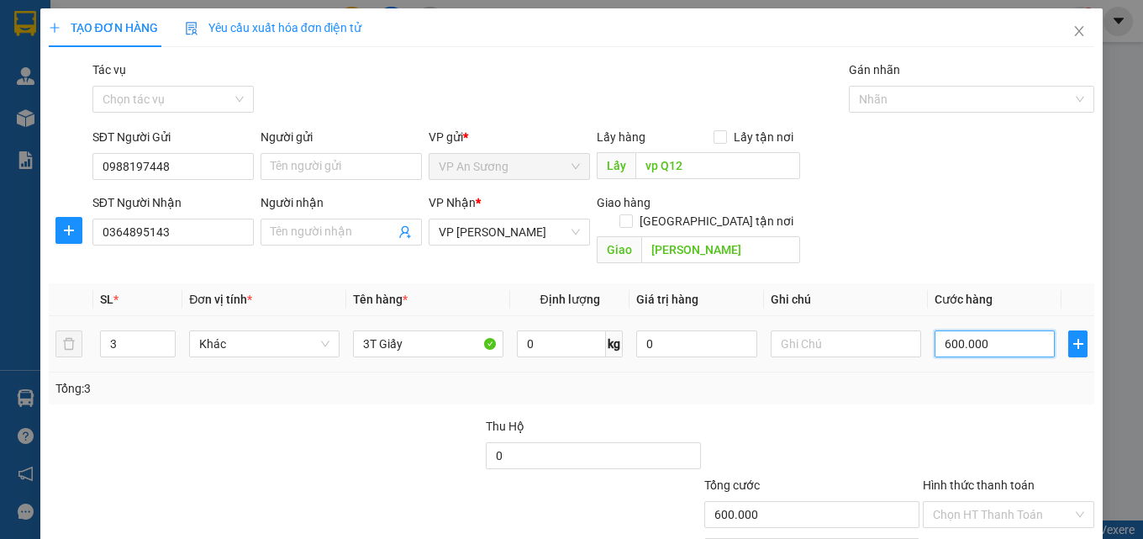
click at [997, 335] on input "600.000" at bounding box center [995, 343] width 121 height 27
click at [993, 335] on input "600.000" at bounding box center [995, 343] width 121 height 27
drag, startPoint x: 999, startPoint y: 332, endPoint x: 883, endPoint y: 365, distance: 120.6
click at [883, 365] on div "SL * Đơn vị tính * Tên hàng * Định lượng Giá trị hàng Ghi chú Cước hàng 3 Khác …" at bounding box center [572, 343] width 1047 height 121
type input "0"
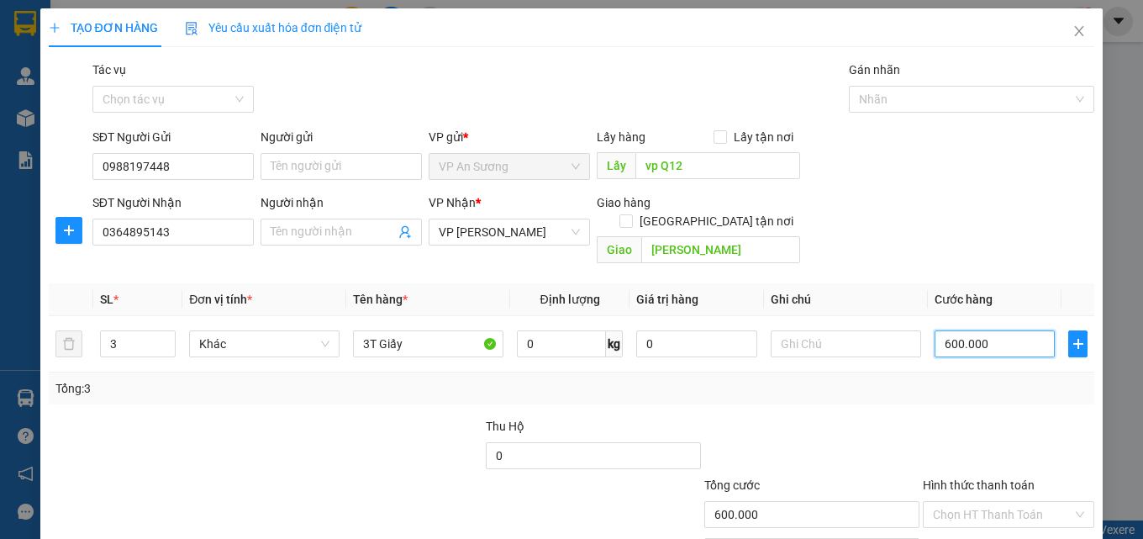
type input "0"
type input "60"
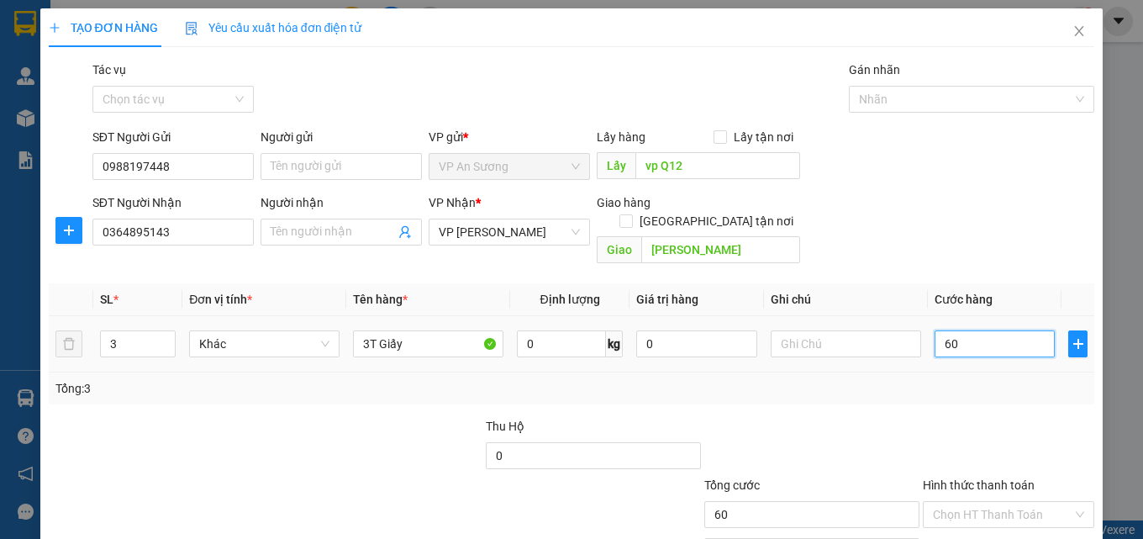
type input "600"
type input "6.000"
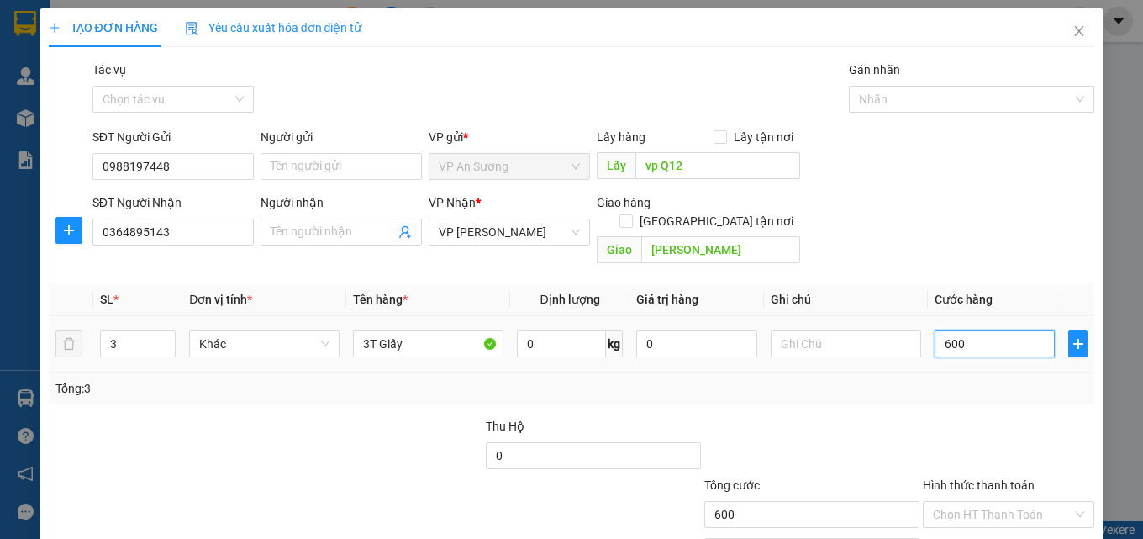
type input "6.000"
type input "60.000"
type input "600.000"
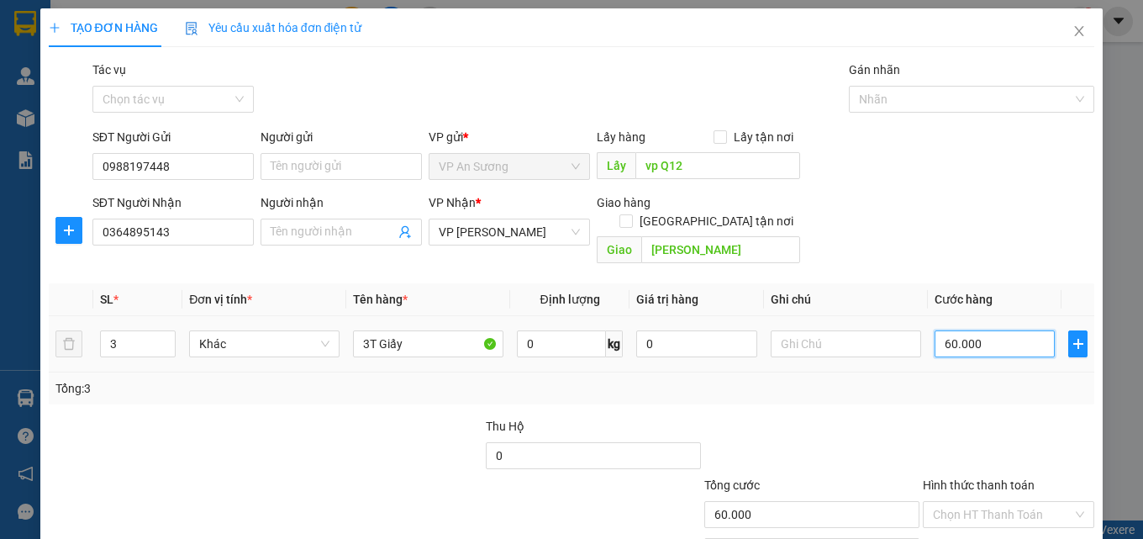
type input "600.000"
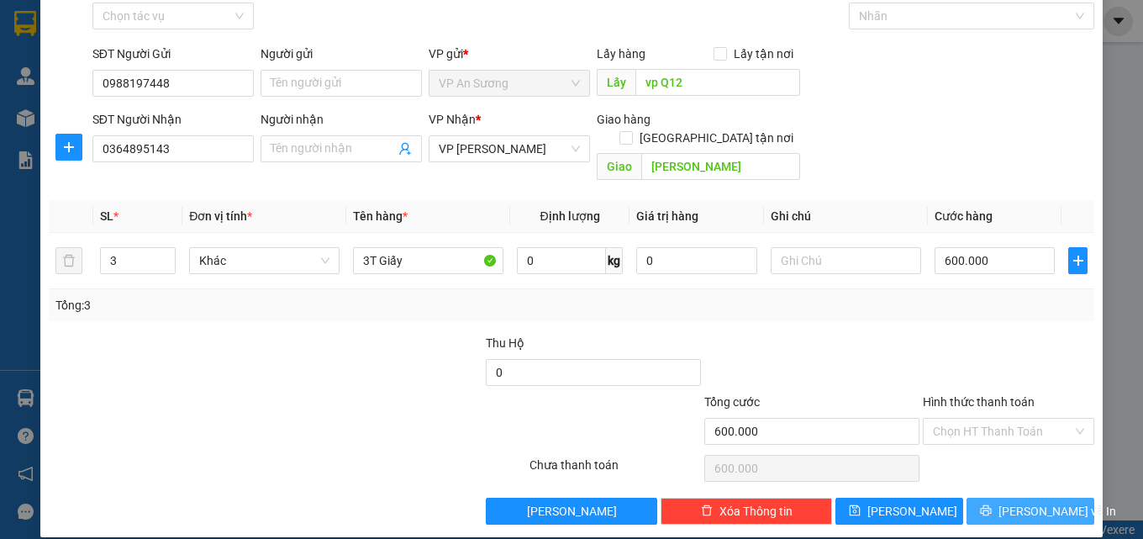
click at [1043, 504] on button "[PERSON_NAME] và In" at bounding box center [1031, 511] width 128 height 27
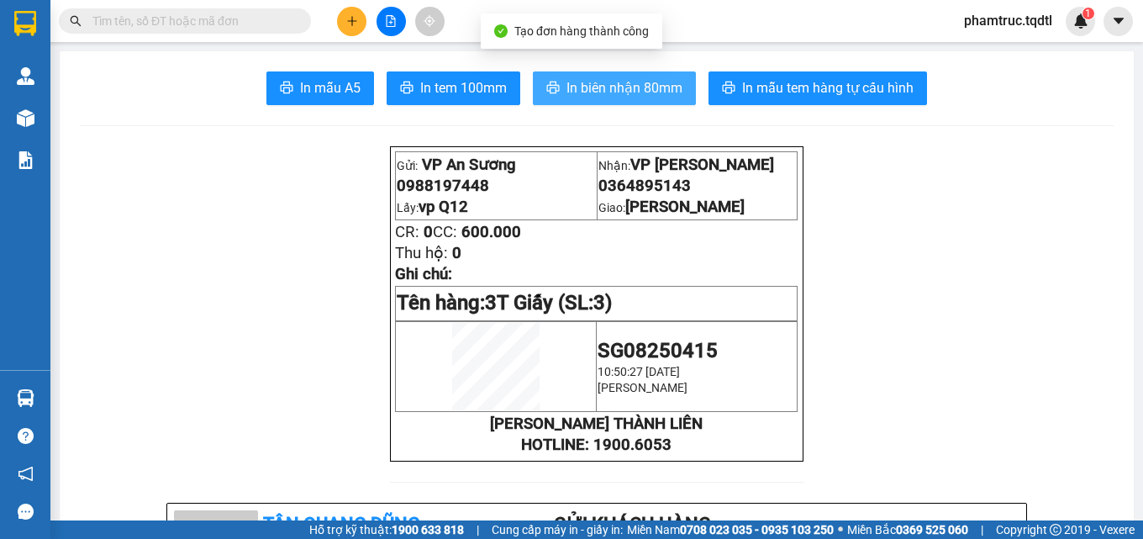
click at [645, 94] on span "In biên nhận 80mm" at bounding box center [625, 87] width 116 height 21
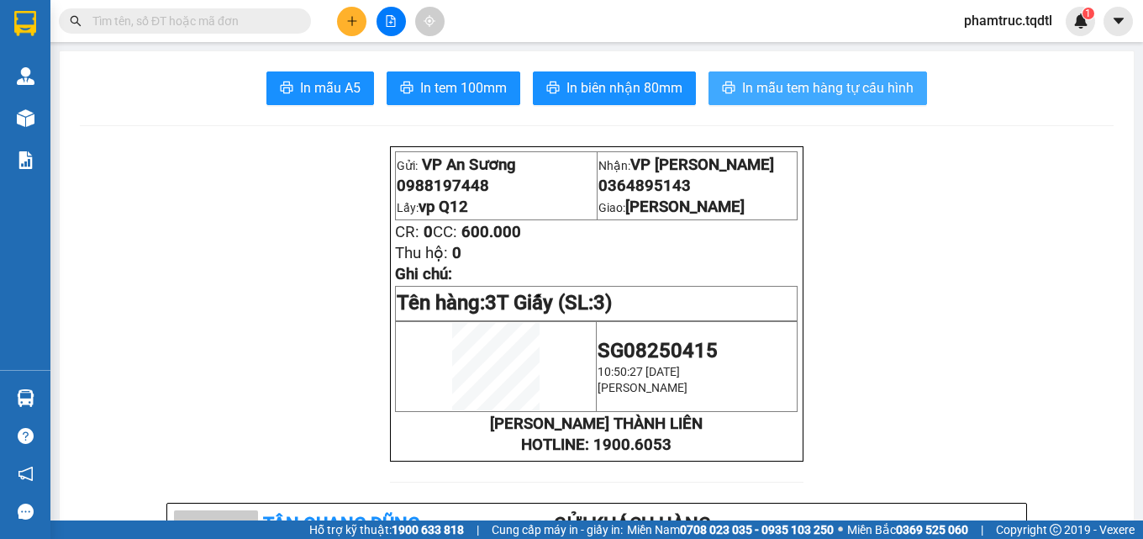
click at [783, 102] on button "In mẫu tem hàng tự cấu hình" at bounding box center [818, 88] width 219 height 34
